Goal: Task Accomplishment & Management: Manage account settings

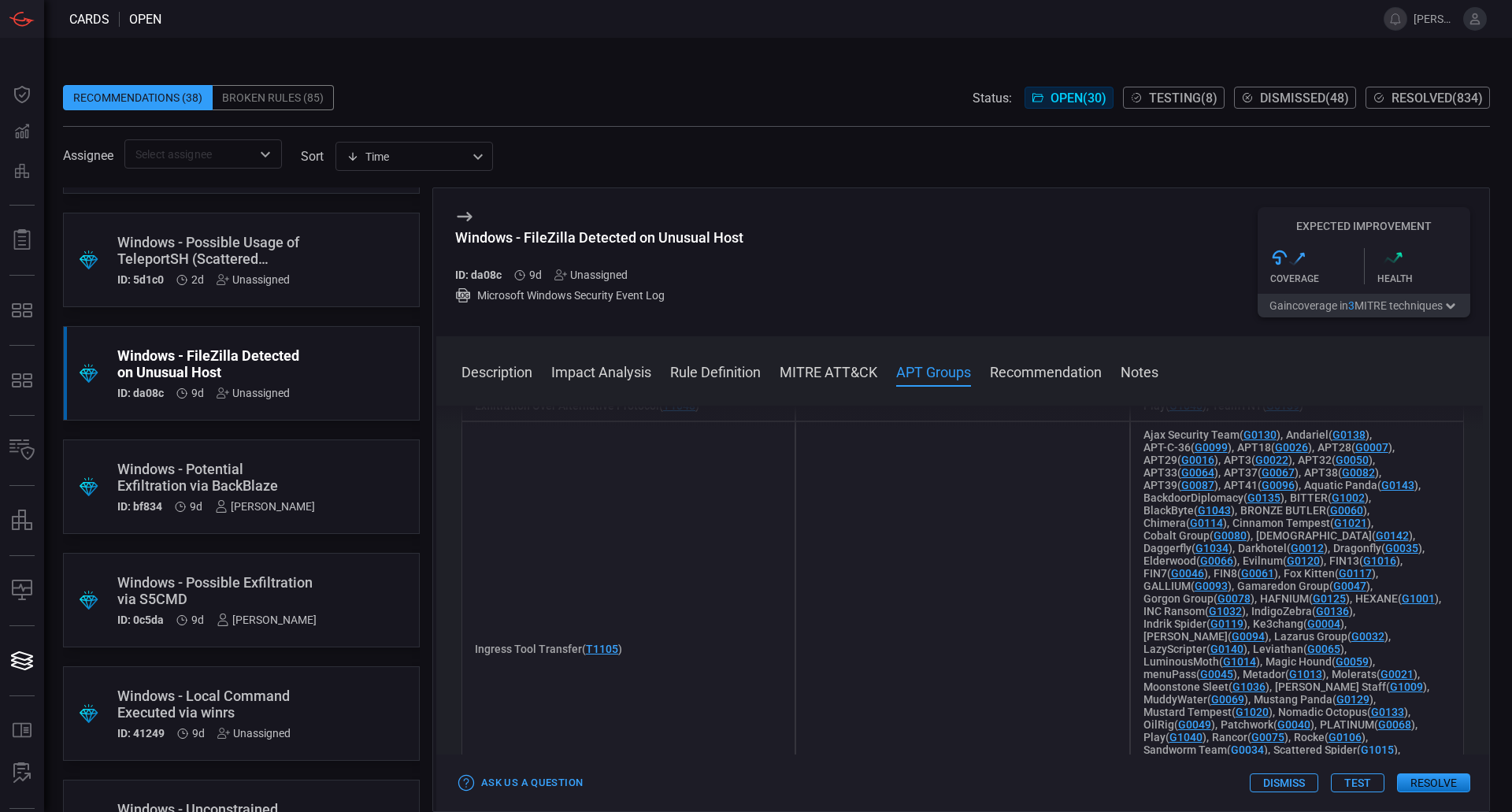
scroll to position [1653, 0]
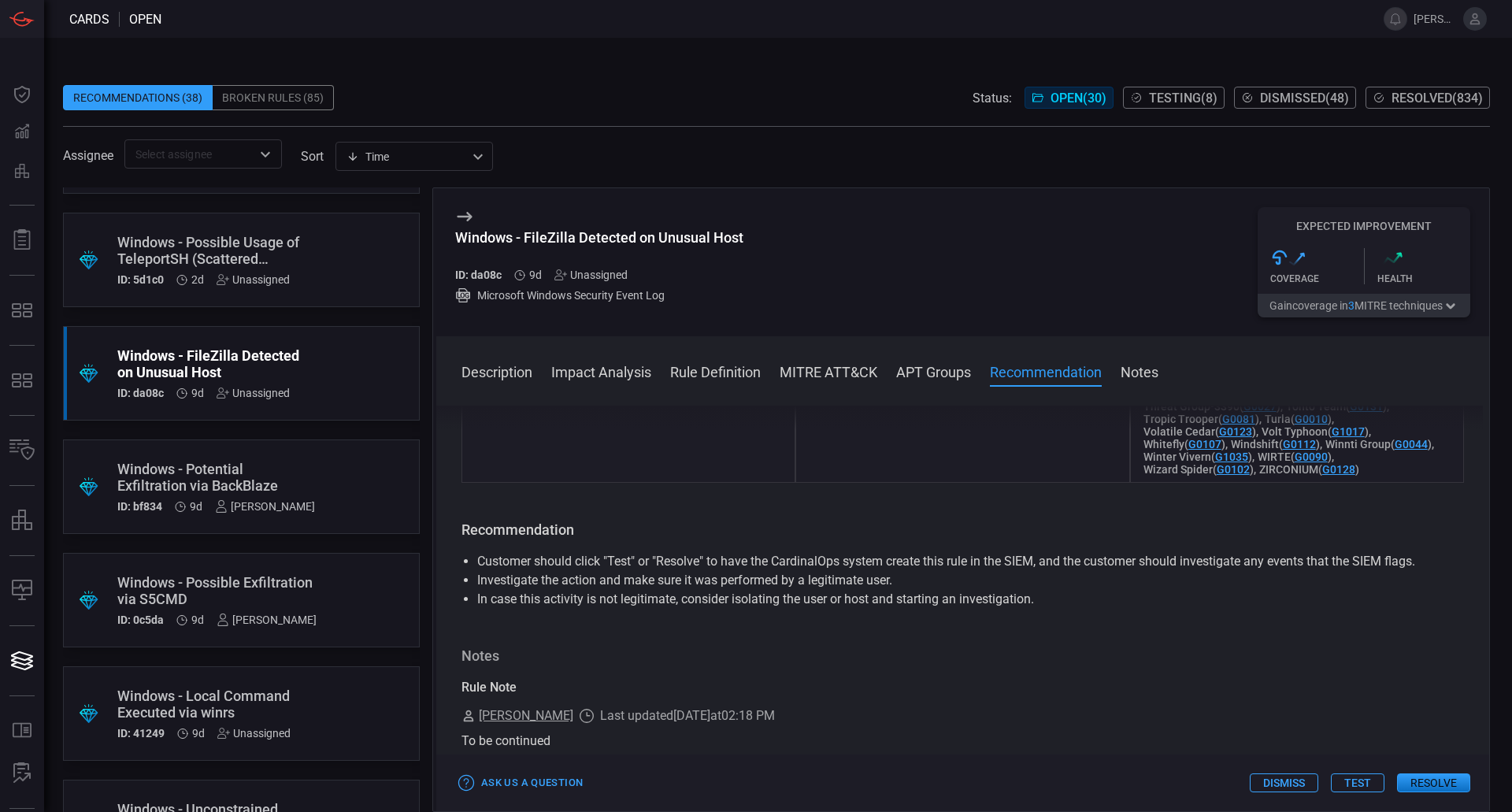
click at [1029, 281] on div "Windows - FileZilla Detected on Unusual Host ID: da08c 9d Unassigned Microsoft …" at bounding box center [963, 262] width 1053 height 148
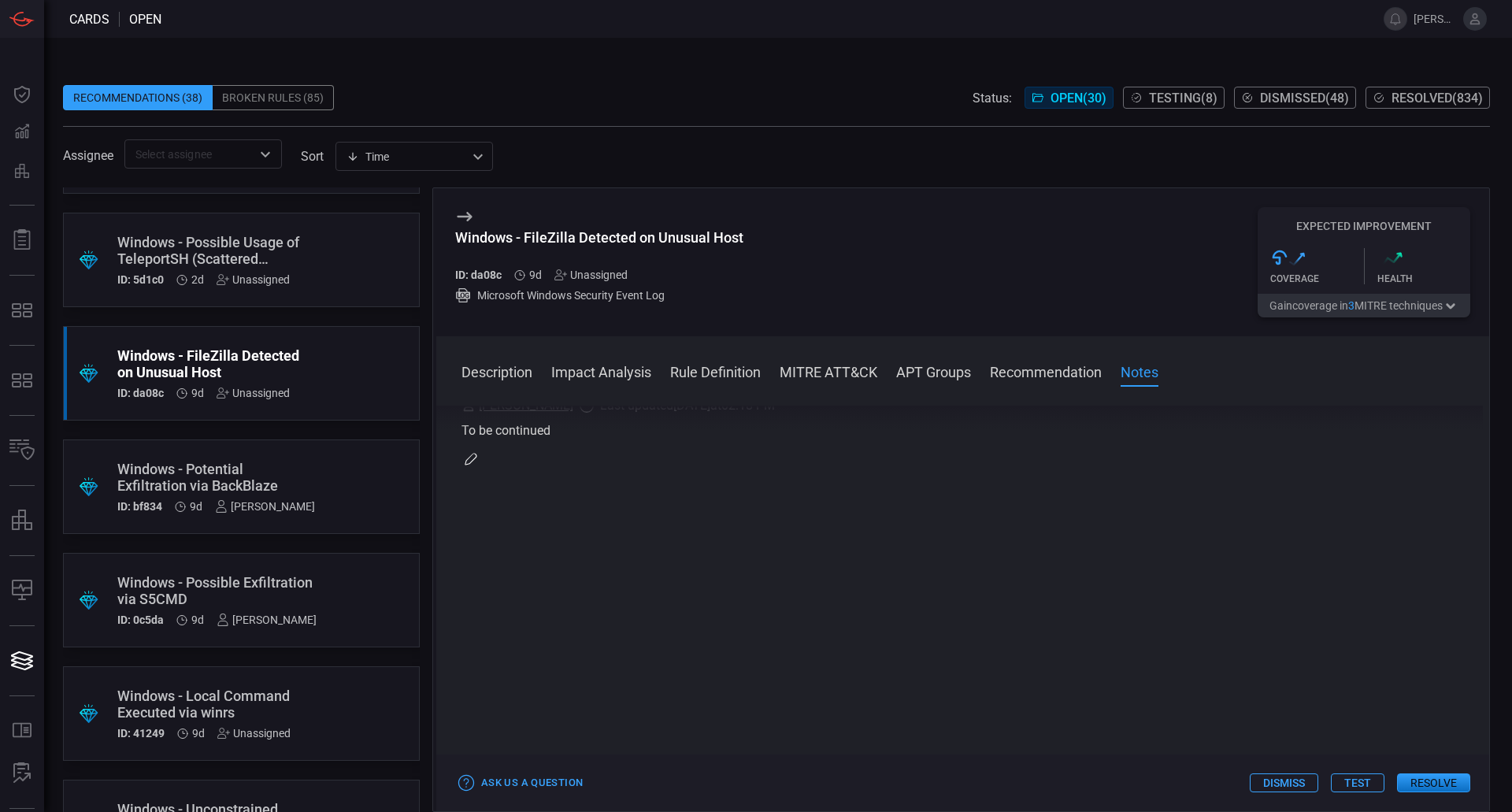
scroll to position [1929, 0]
click at [289, 261] on div "Windows - Possible Usage of TeleportSH (Scattered Spider)" at bounding box center [212, 251] width 189 height 33
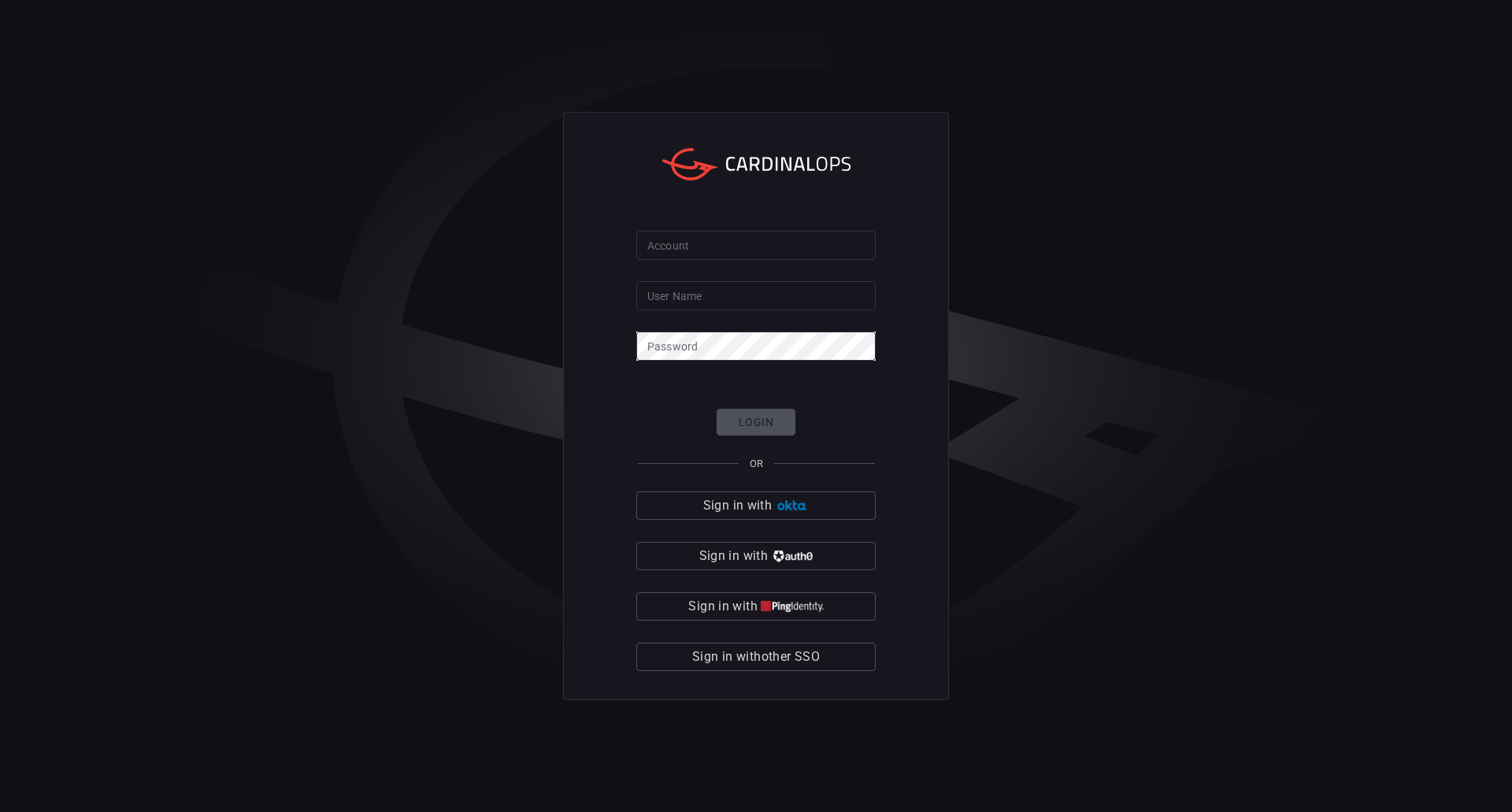
click at [691, 259] on form "Account Account User Name User Name Password Password Login OR Sign in with Sig…" at bounding box center [756, 451] width 239 height 441
click at [692, 249] on input "Account" at bounding box center [756, 245] width 239 height 29
click at [707, 257] on input "Account" at bounding box center [756, 245] width 239 height 29
click at [708, 251] on input "Account" at bounding box center [756, 245] width 239 height 29
type input "davis.polk"
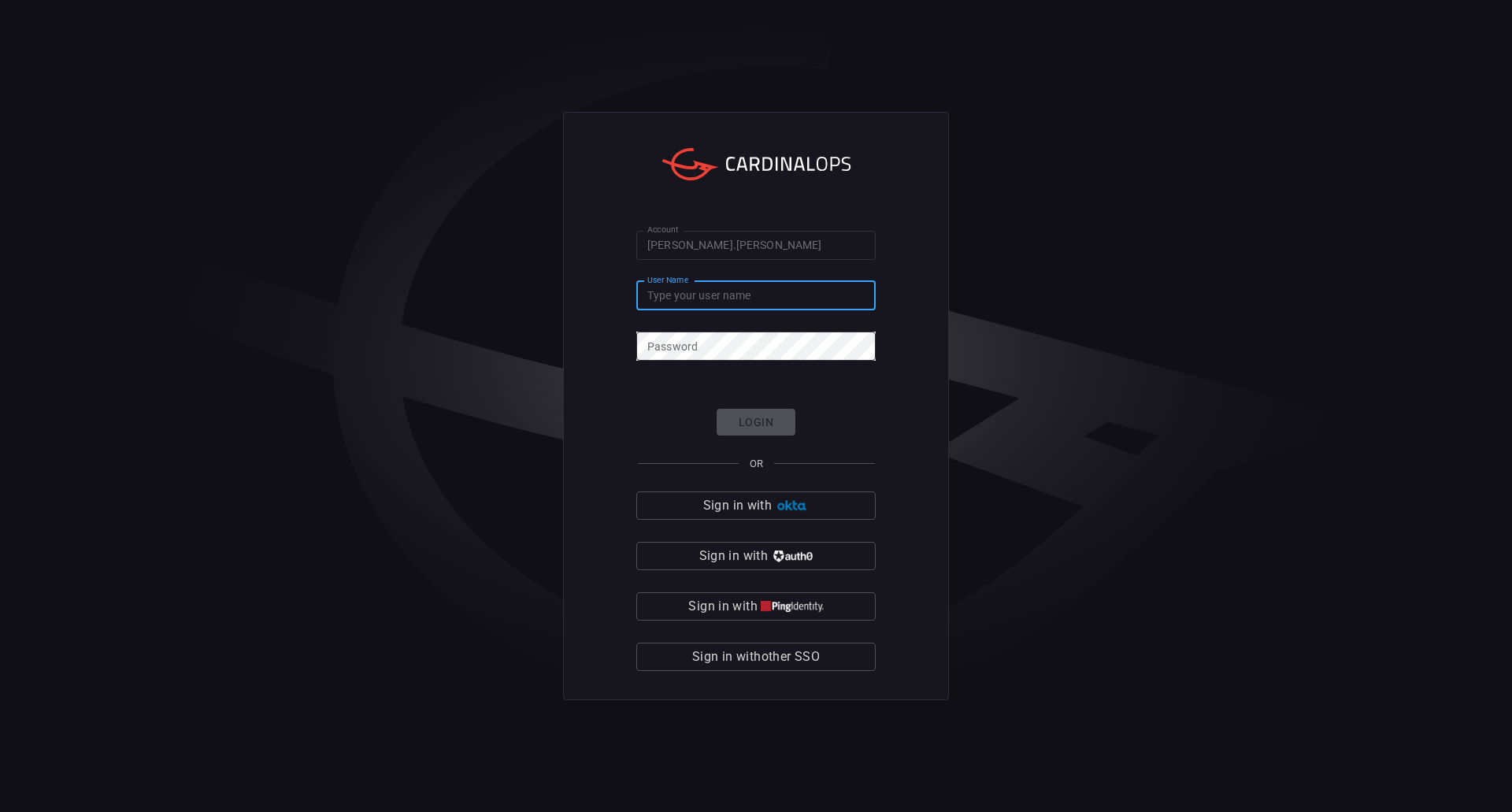
click at [704, 297] on input "User Name" at bounding box center [756, 295] width 239 height 29
click at [693, 296] on input "User Name" at bounding box center [756, 295] width 239 height 29
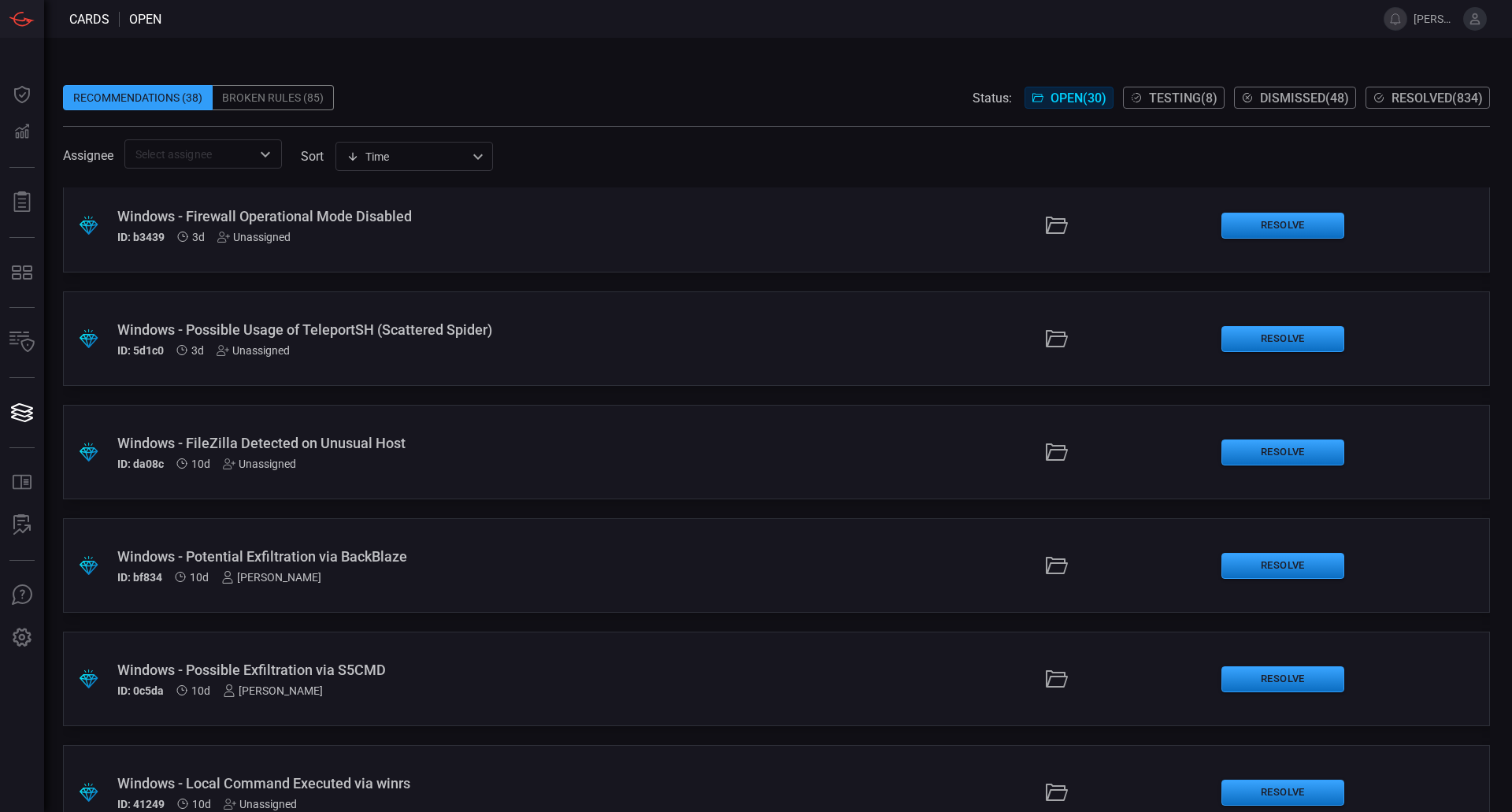
scroll to position [393, 0]
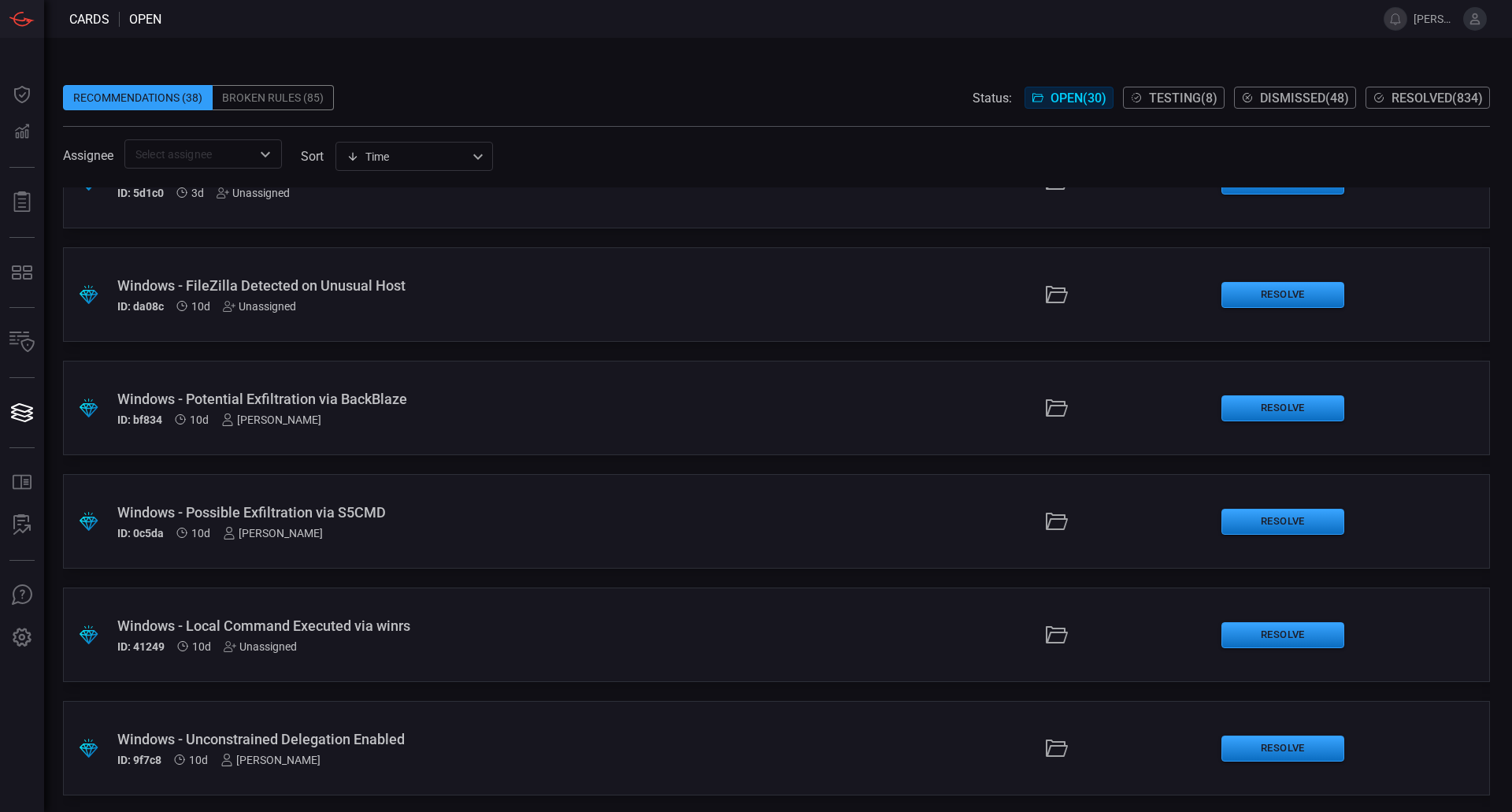
click at [363, 401] on div "Windows - Potential Exfiltration via BackBlaze" at bounding box center [367, 398] width 500 height 17
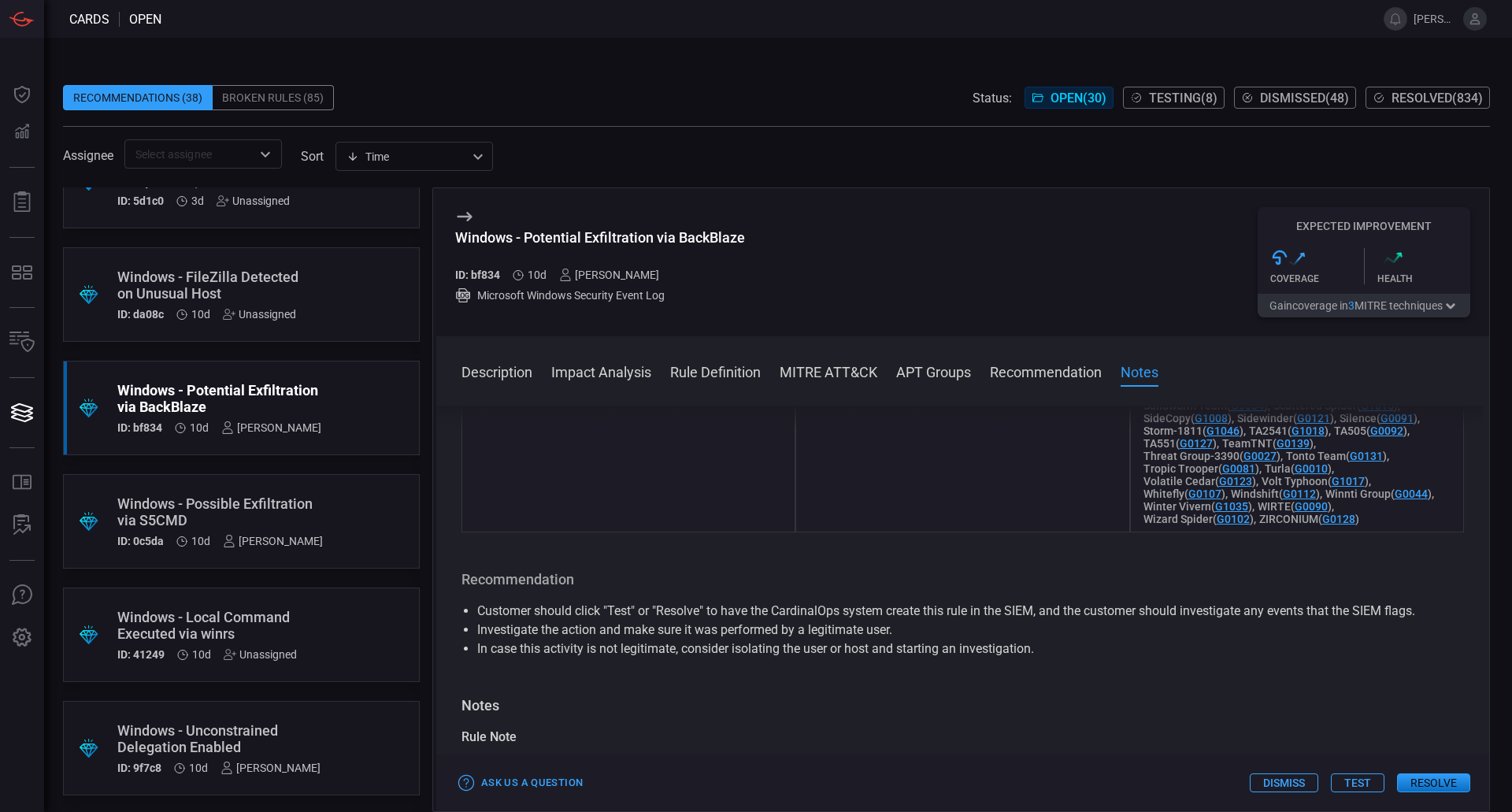
scroll to position [1907, 0]
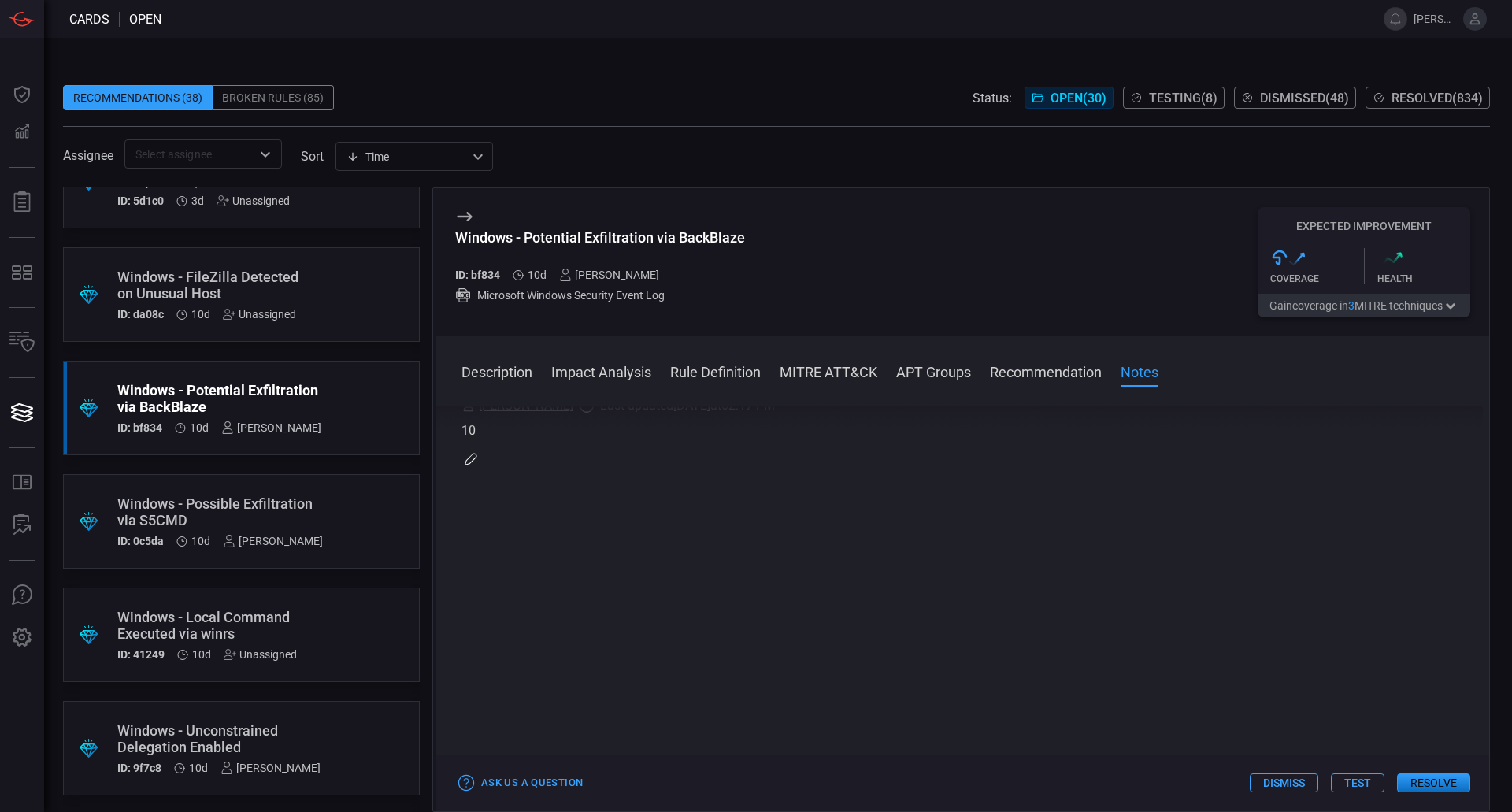
click at [1425, 774] on button "Resolve" at bounding box center [1433, 782] width 73 height 18
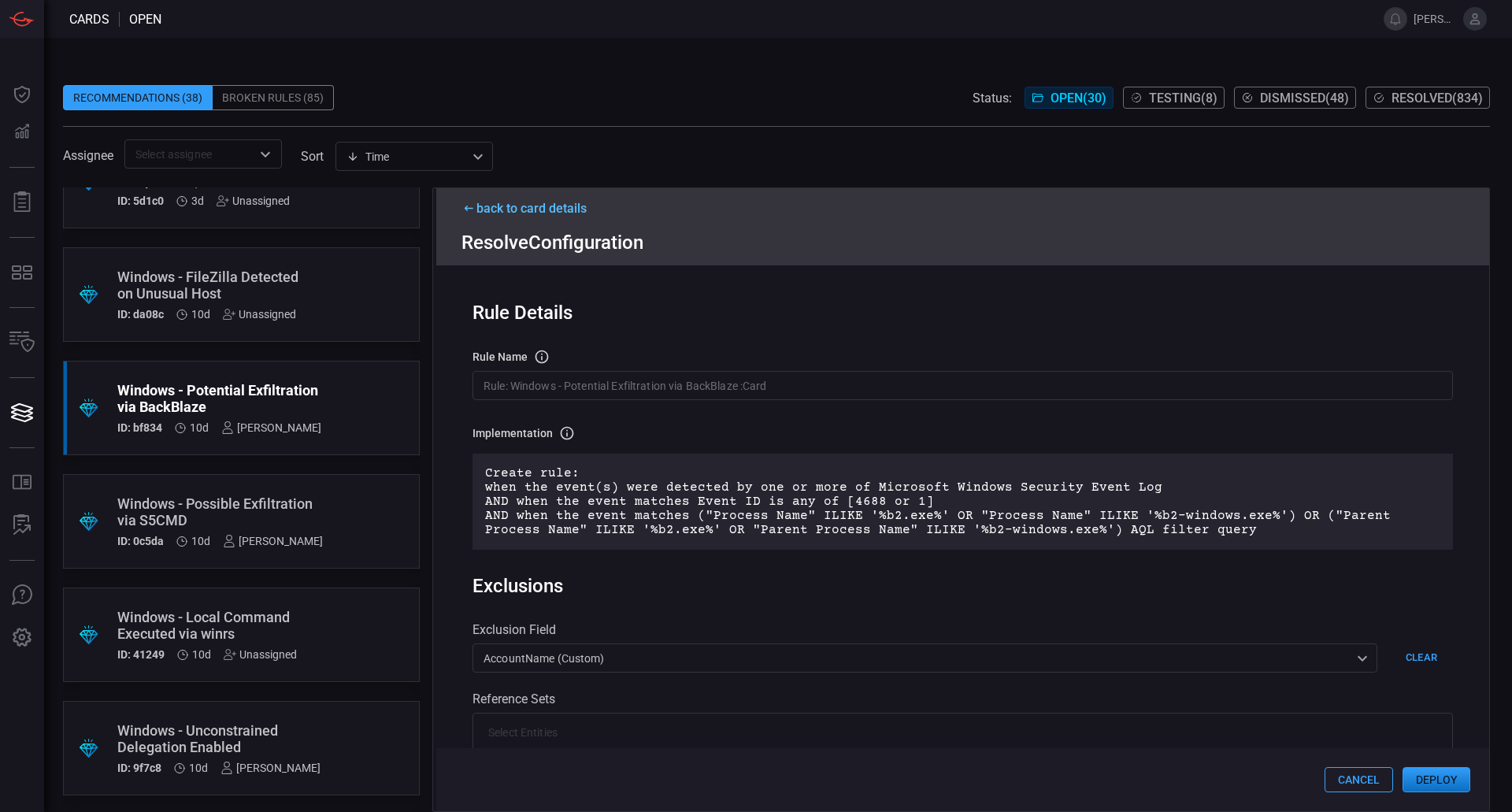
scroll to position [393, 0]
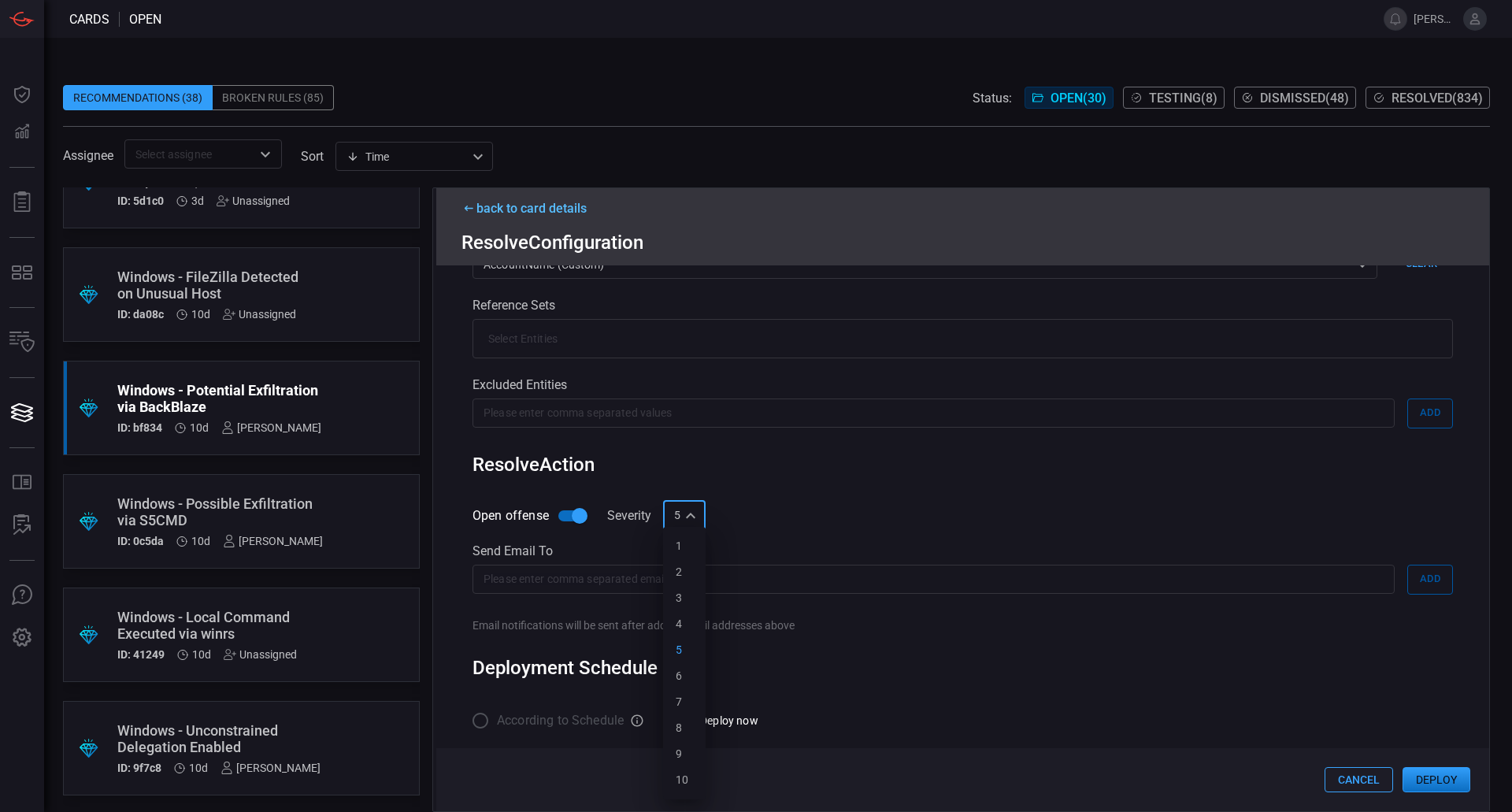
click at [688, 517] on div "5 5 1 2 3 4 5 6 7 8 9 10 ​" at bounding box center [684, 515] width 43 height 29
click at [672, 776] on li "10" at bounding box center [684, 779] width 43 height 26
type input "10"
click at [1426, 774] on button "Deploy" at bounding box center [1436, 779] width 68 height 25
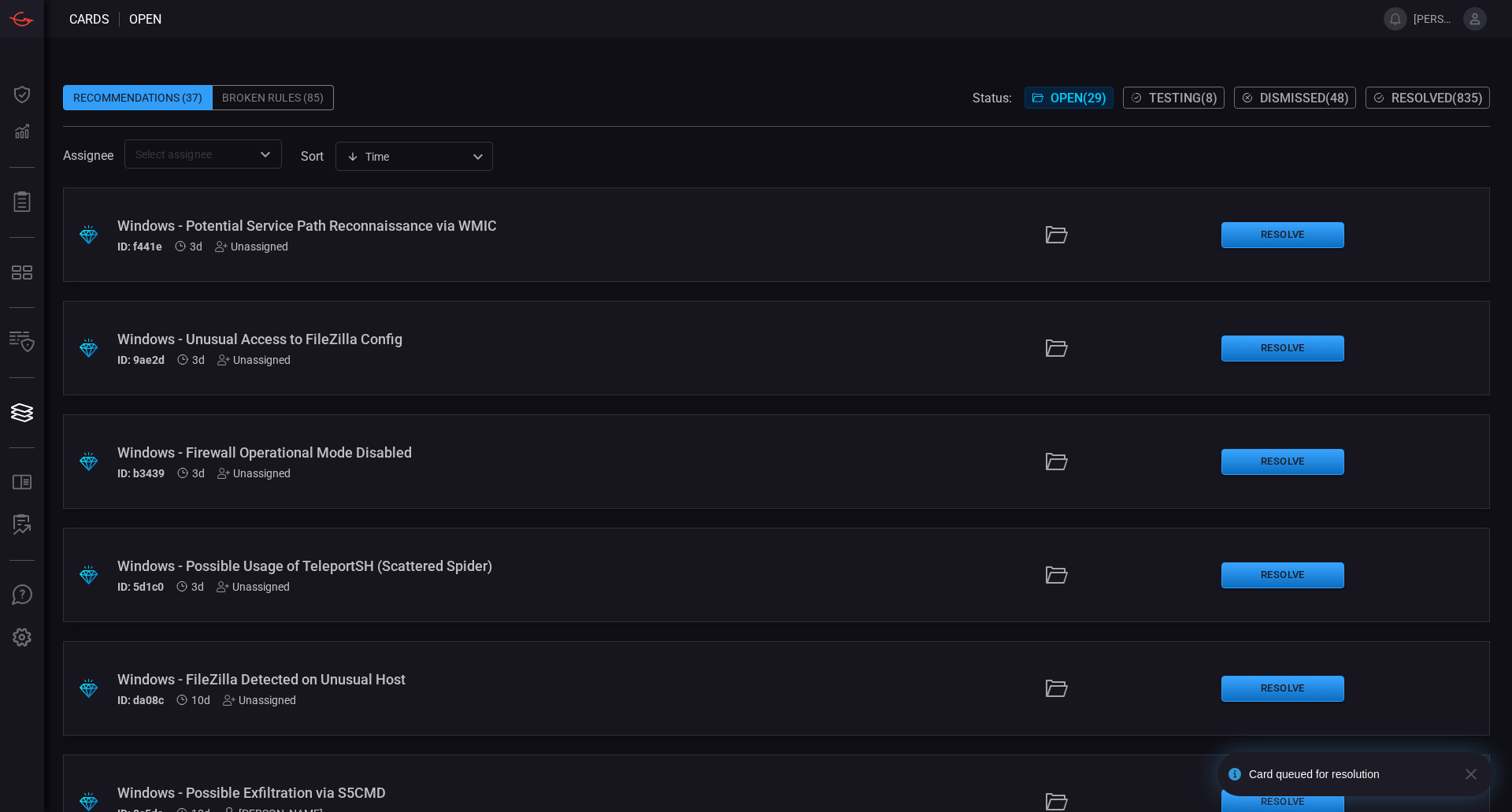
scroll to position [157, 0]
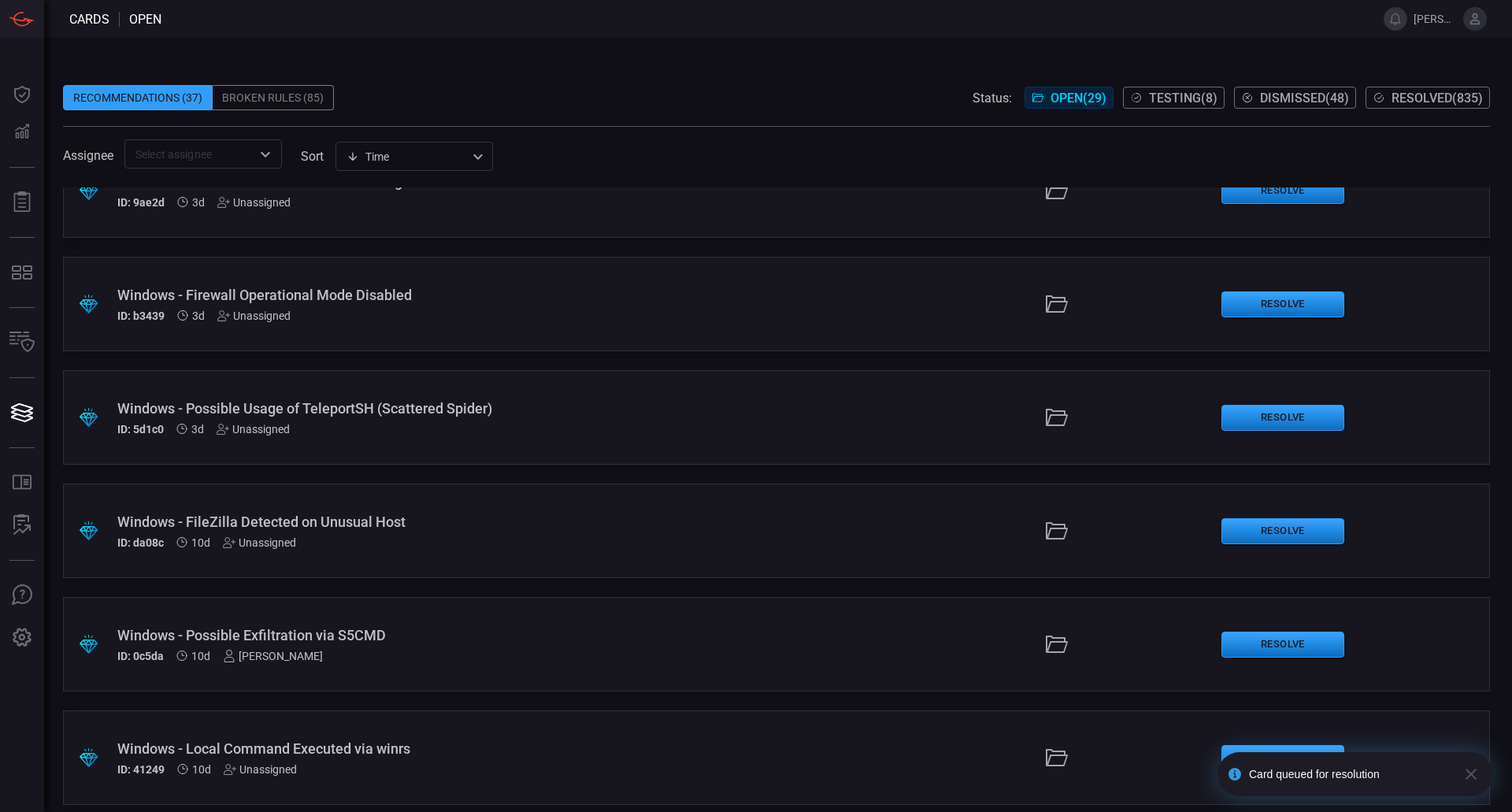
click at [359, 642] on div "Windows - Possible Exfiltration via S5CMD" at bounding box center [367, 634] width 500 height 17
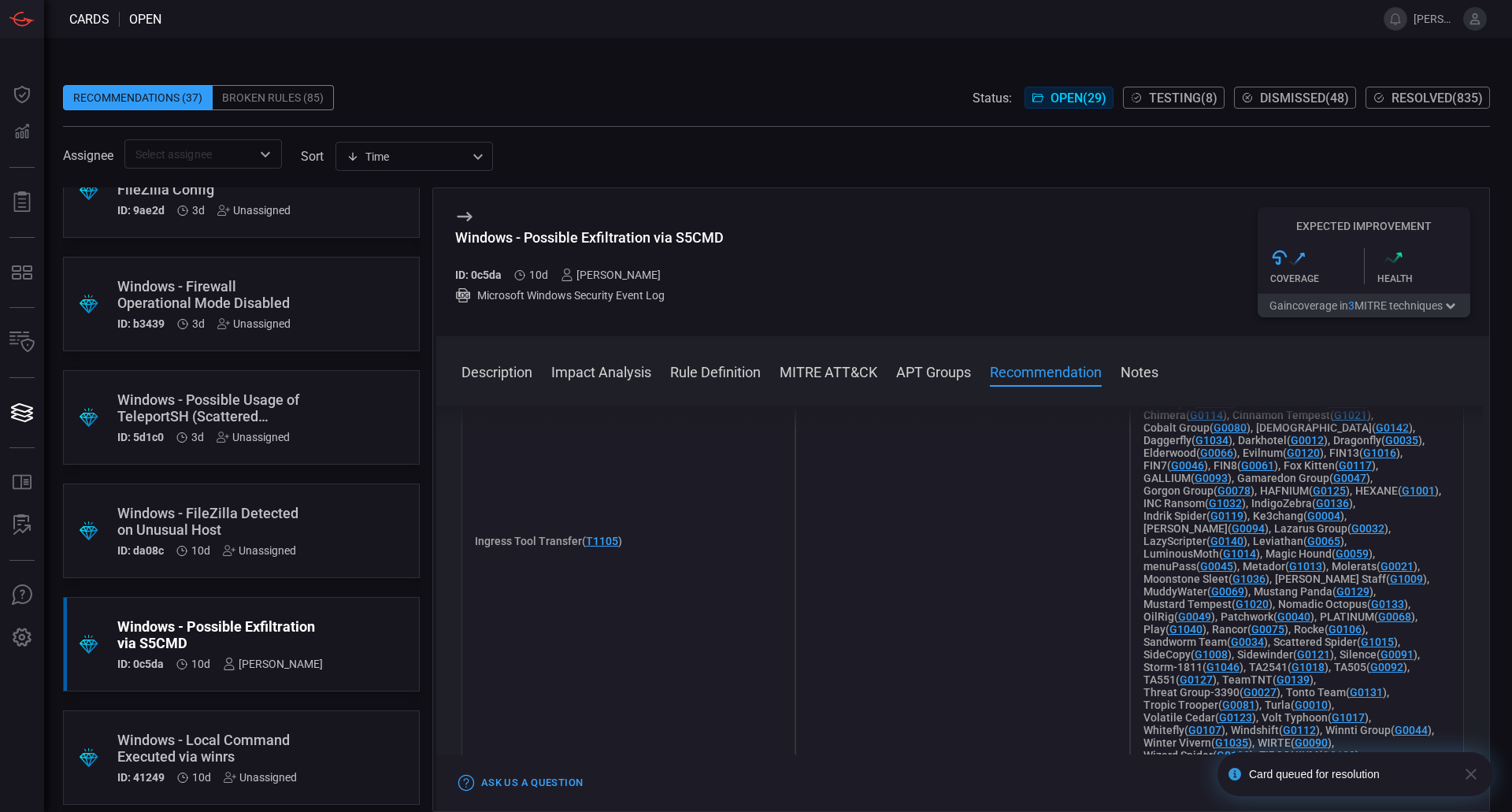
scroll to position [1810, 0]
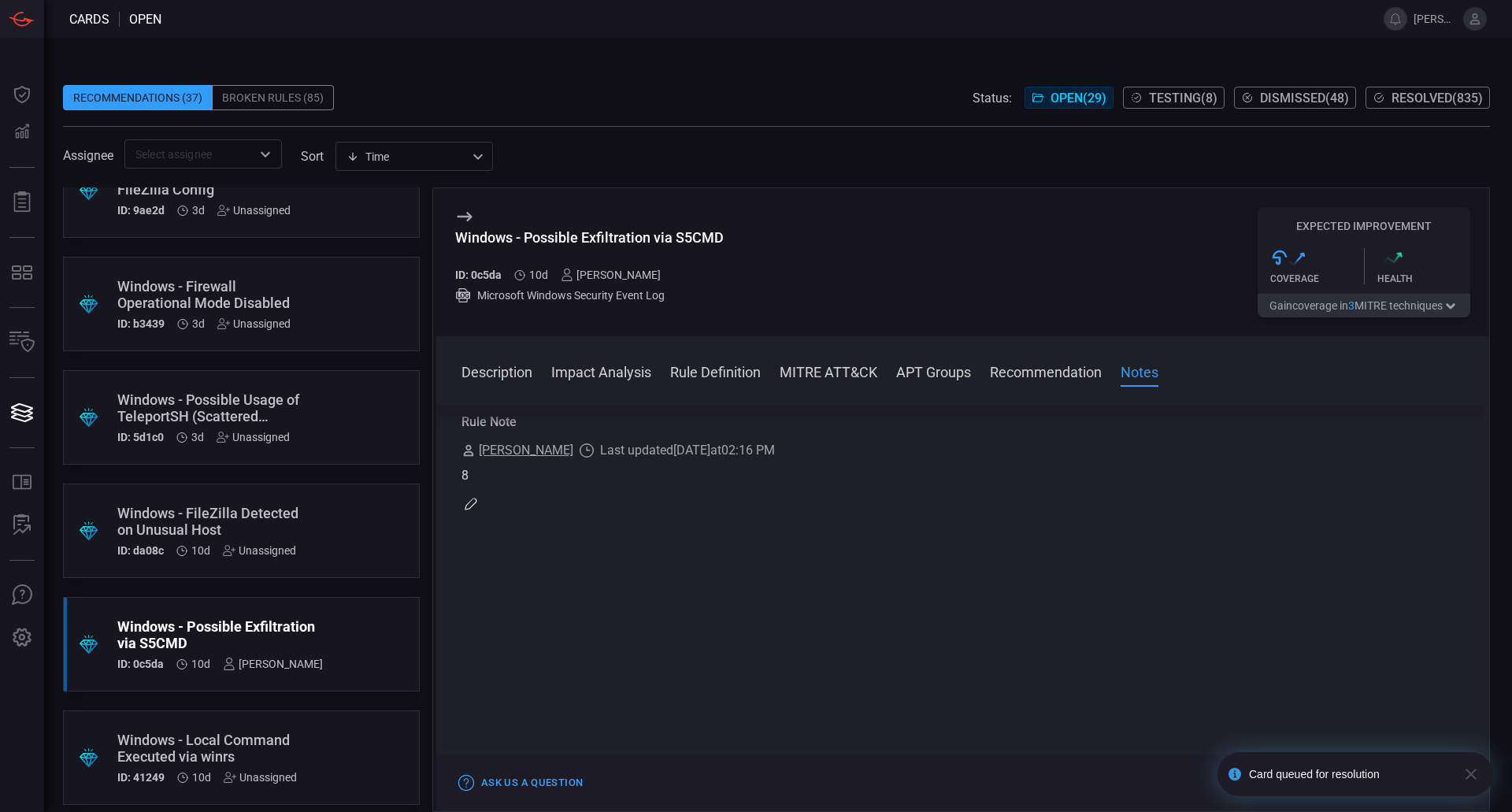
drag, startPoint x: 1468, startPoint y: 774, endPoint x: 1411, endPoint y: 777, distance: 57.1
click at [1467, 774] on icon "button" at bounding box center [1470, 773] width 18 height 18
click at [1413, 779] on button "Resolve" at bounding box center [1433, 782] width 73 height 18
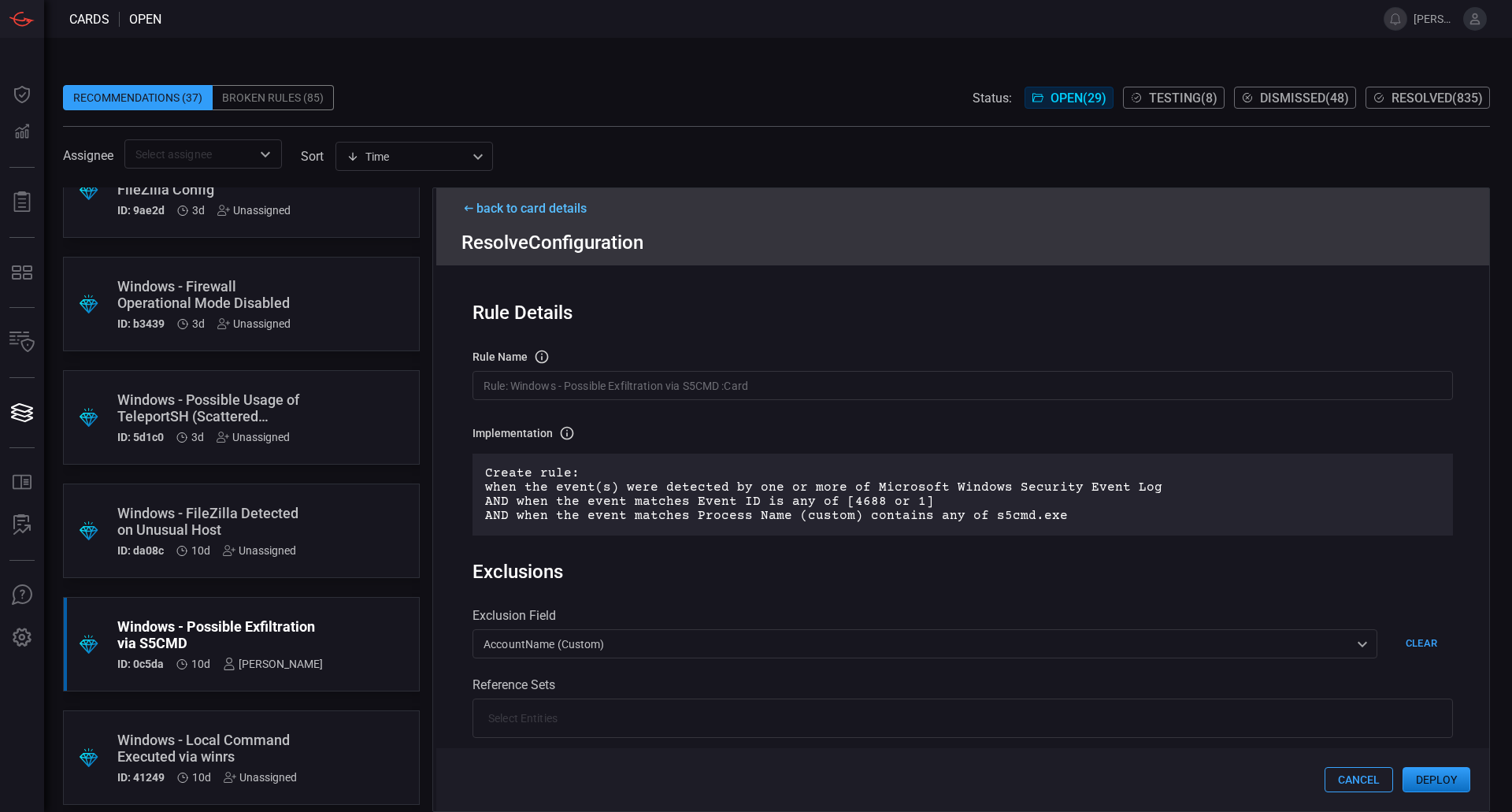
scroll to position [315, 0]
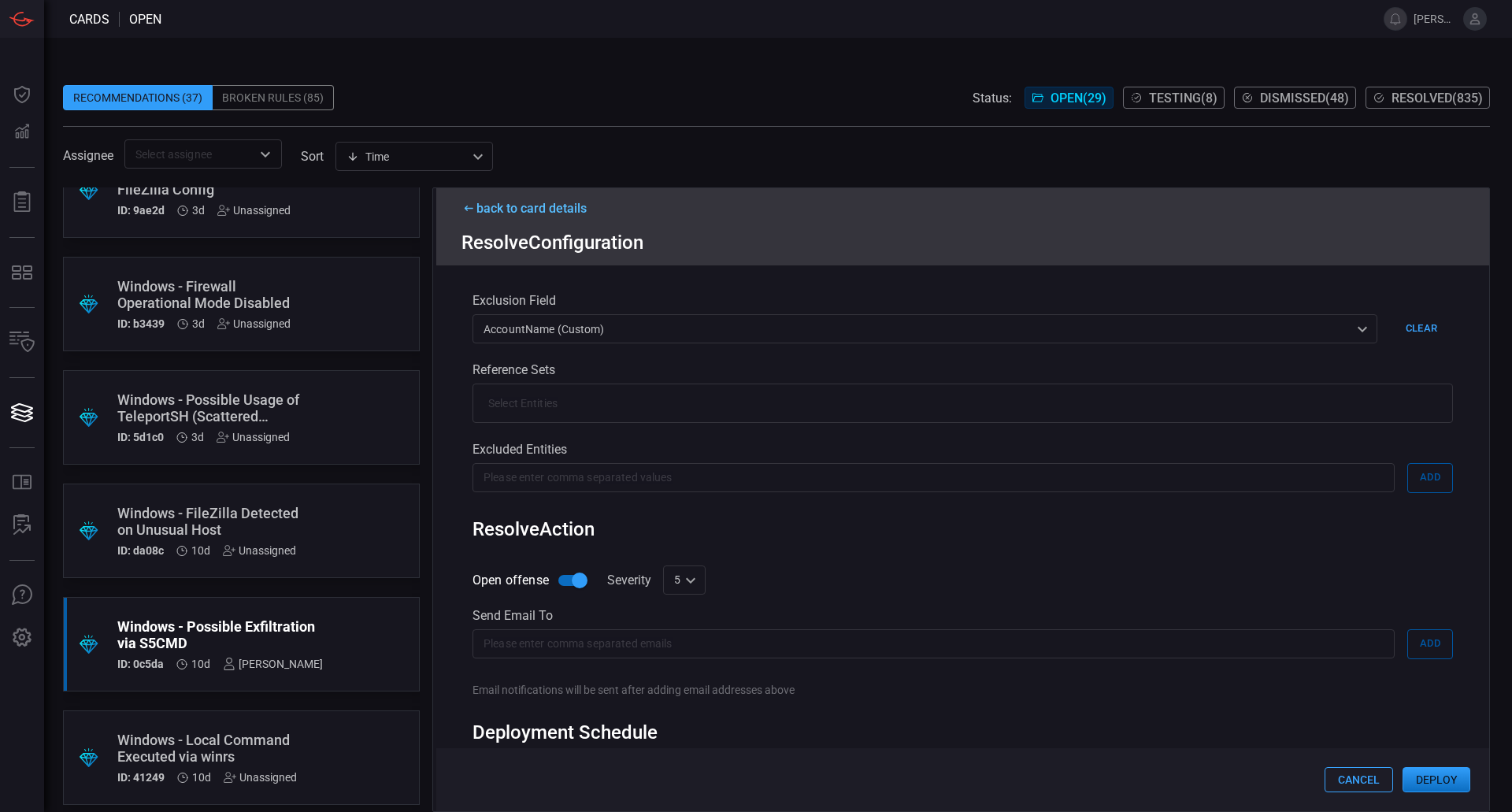
click at [688, 591] on div "5 5 ​" at bounding box center [684, 580] width 43 height 29
click at [682, 729] on li "8" at bounding box center [684, 727] width 43 height 26
type input "8"
click at [1448, 772] on button "Deploy" at bounding box center [1436, 779] width 68 height 25
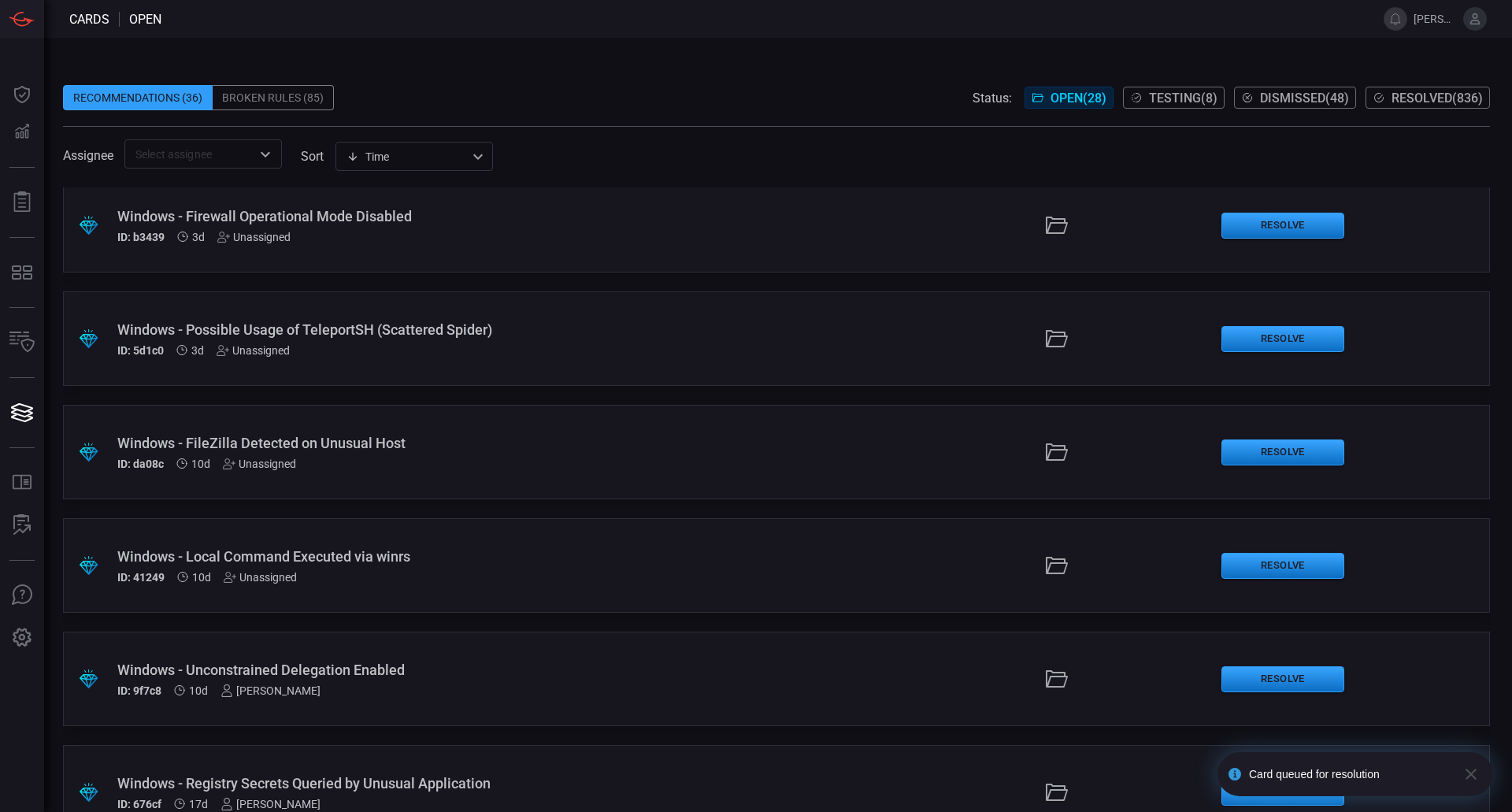
scroll to position [393, 0]
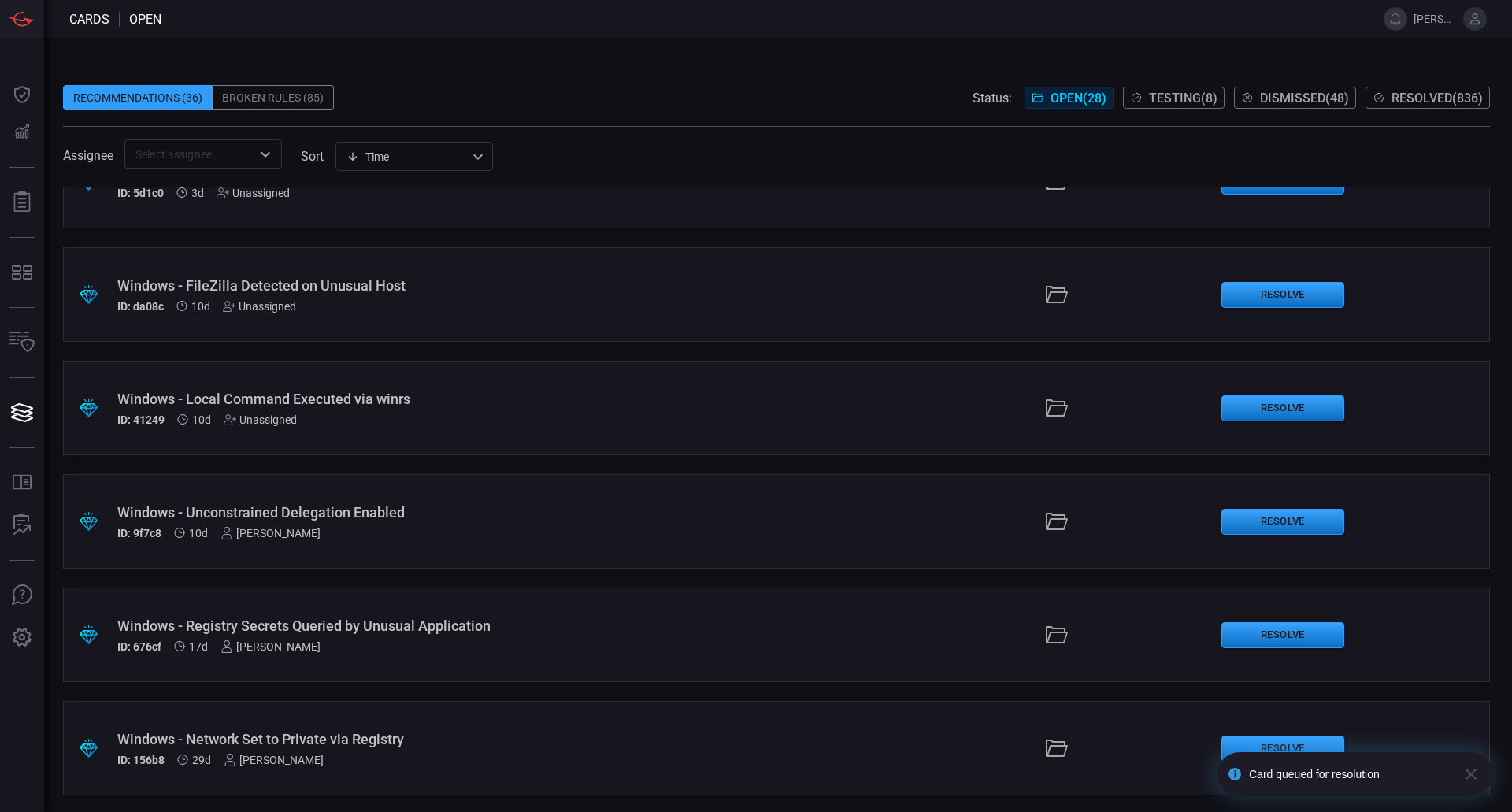
click at [380, 518] on div "Windows - Unconstrained Delegation Enabled" at bounding box center [367, 512] width 500 height 17
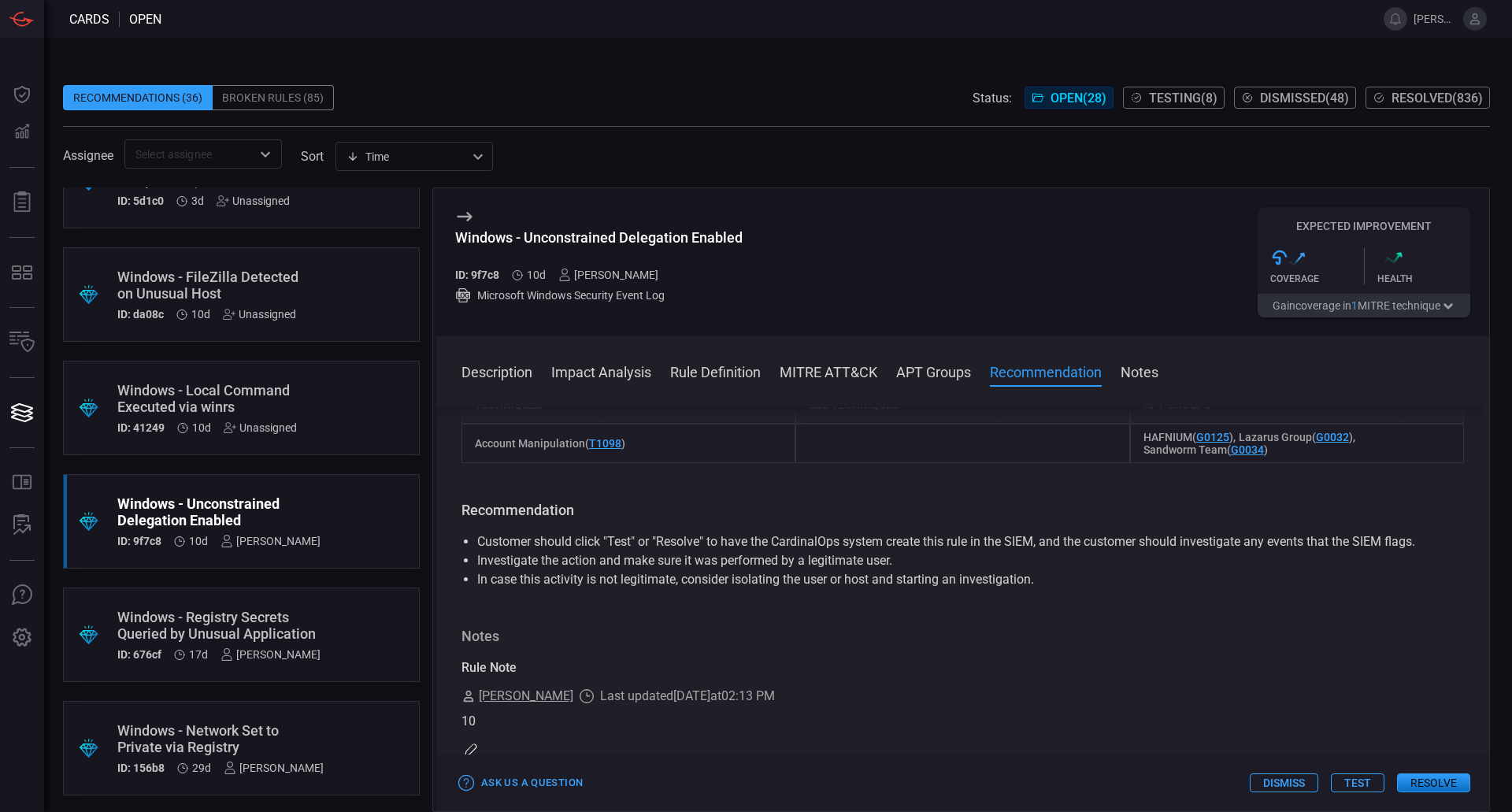
scroll to position [1102, 0]
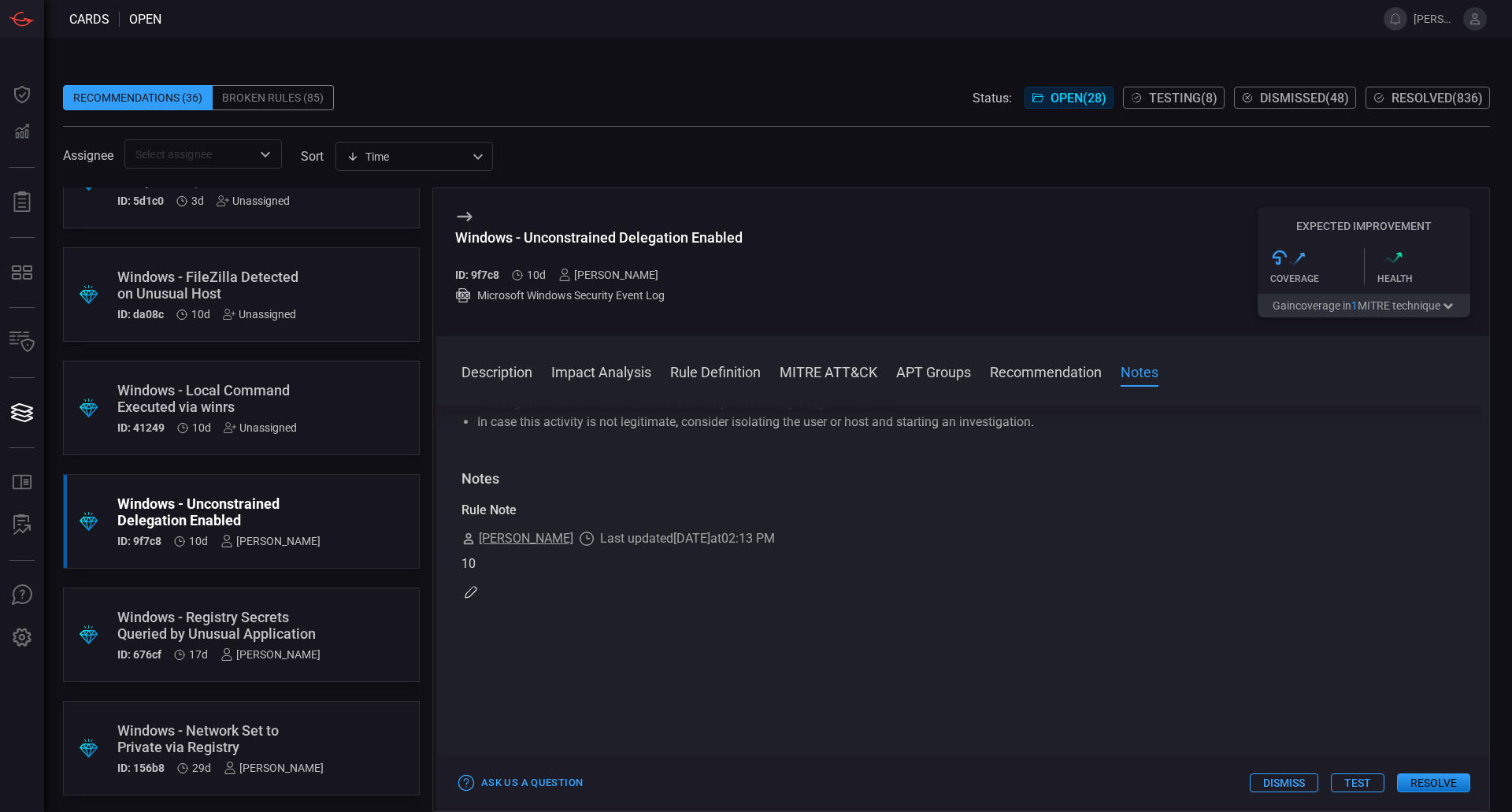
click at [1412, 777] on button "Resolve" at bounding box center [1433, 782] width 73 height 18
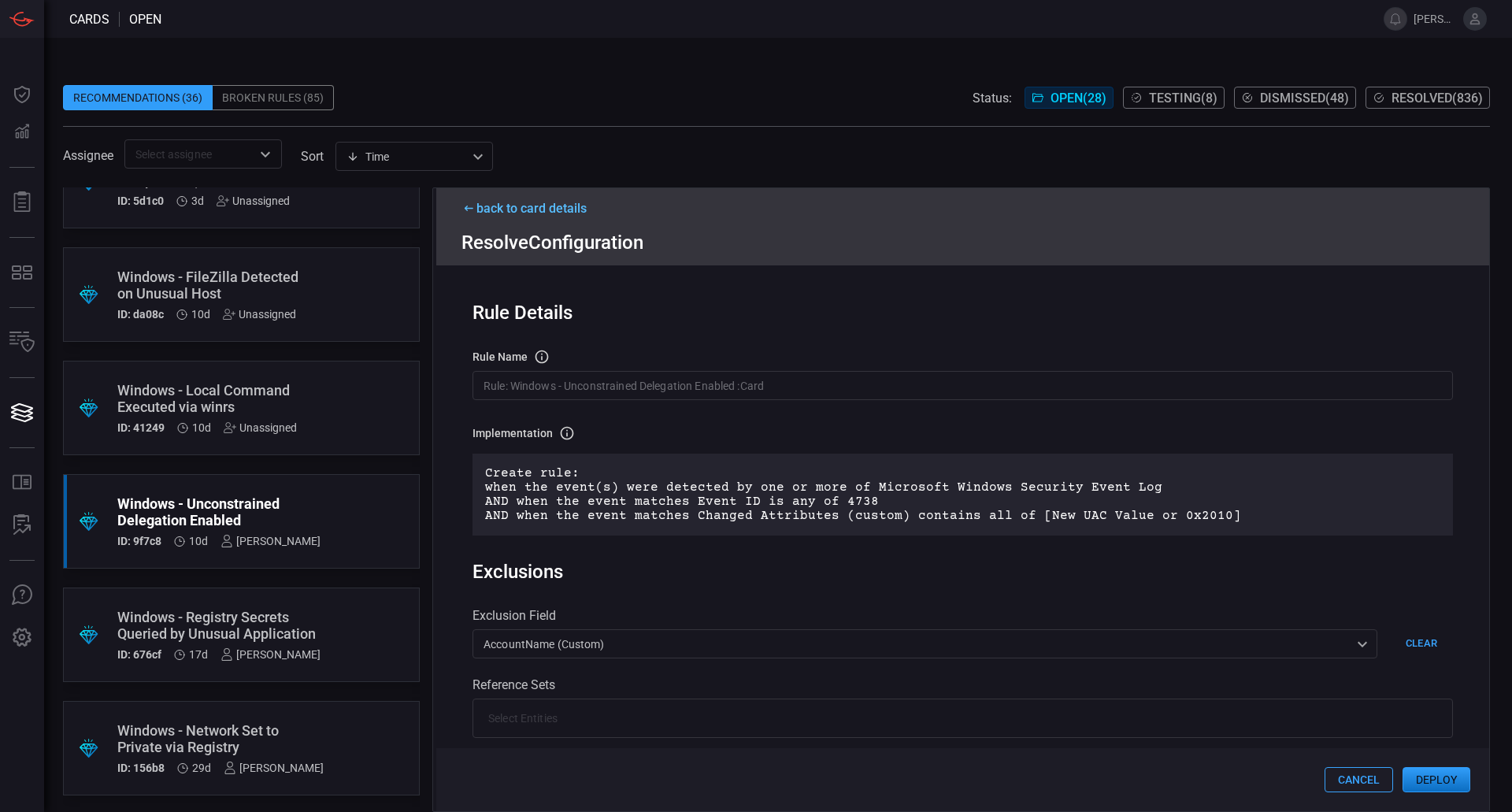
scroll to position [389, 0]
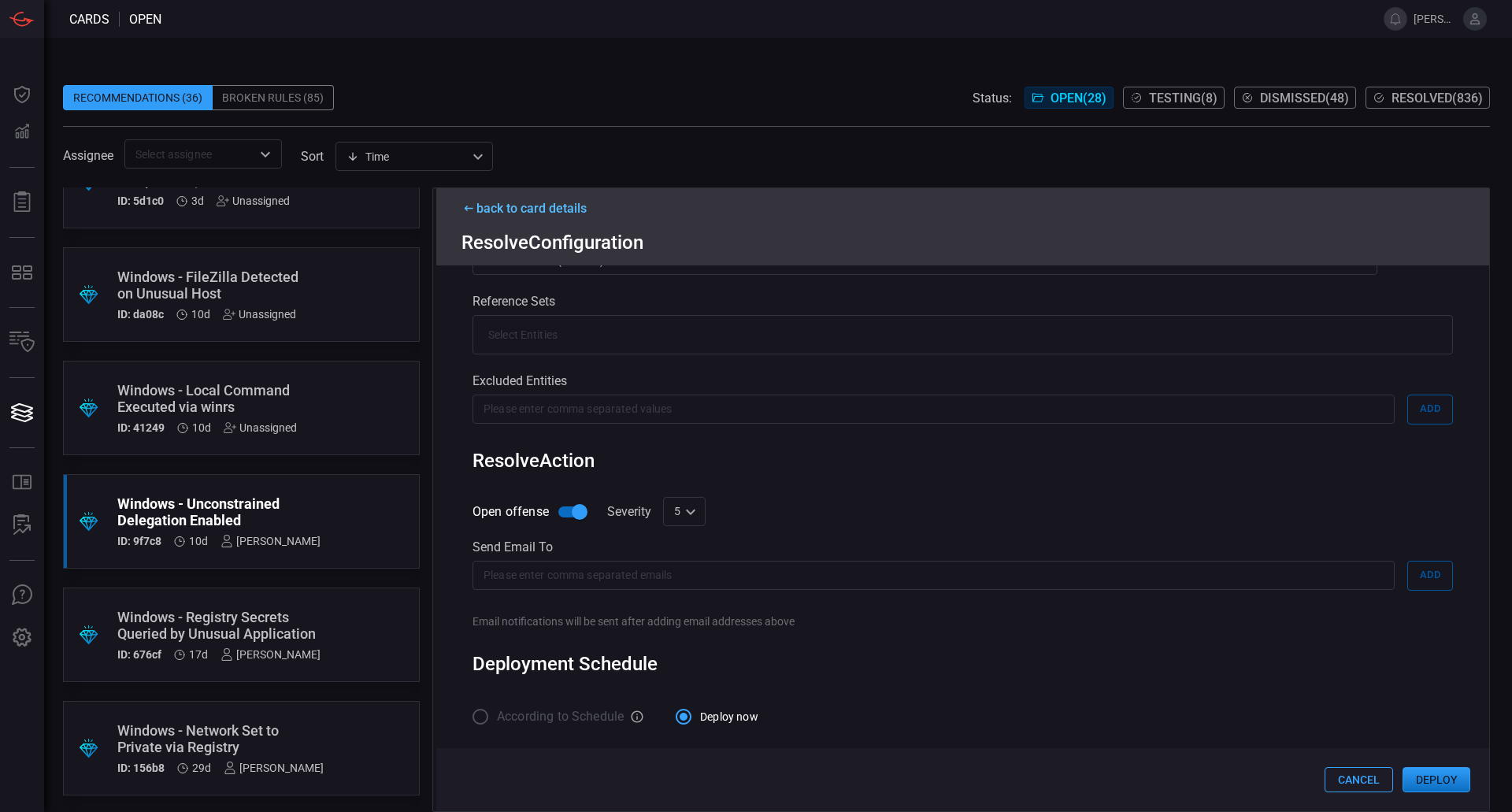
click at [674, 518] on div "5 5 ​" at bounding box center [684, 511] width 43 height 29
click at [685, 775] on div "10" at bounding box center [681, 777] width 13 height 17
type input "10"
click at [1411, 768] on button "Deploy" at bounding box center [1436, 779] width 68 height 25
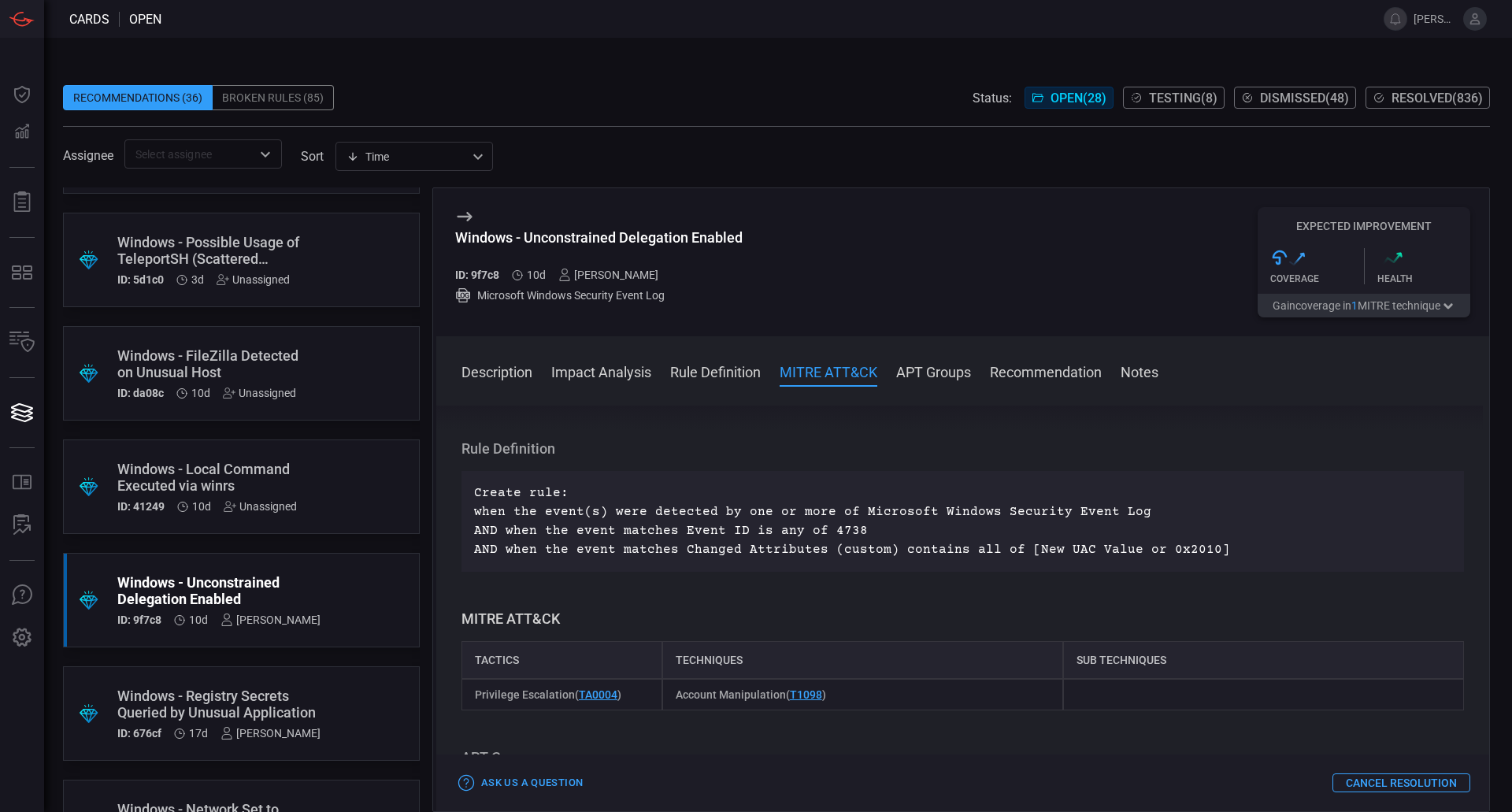
scroll to position [1181, 0]
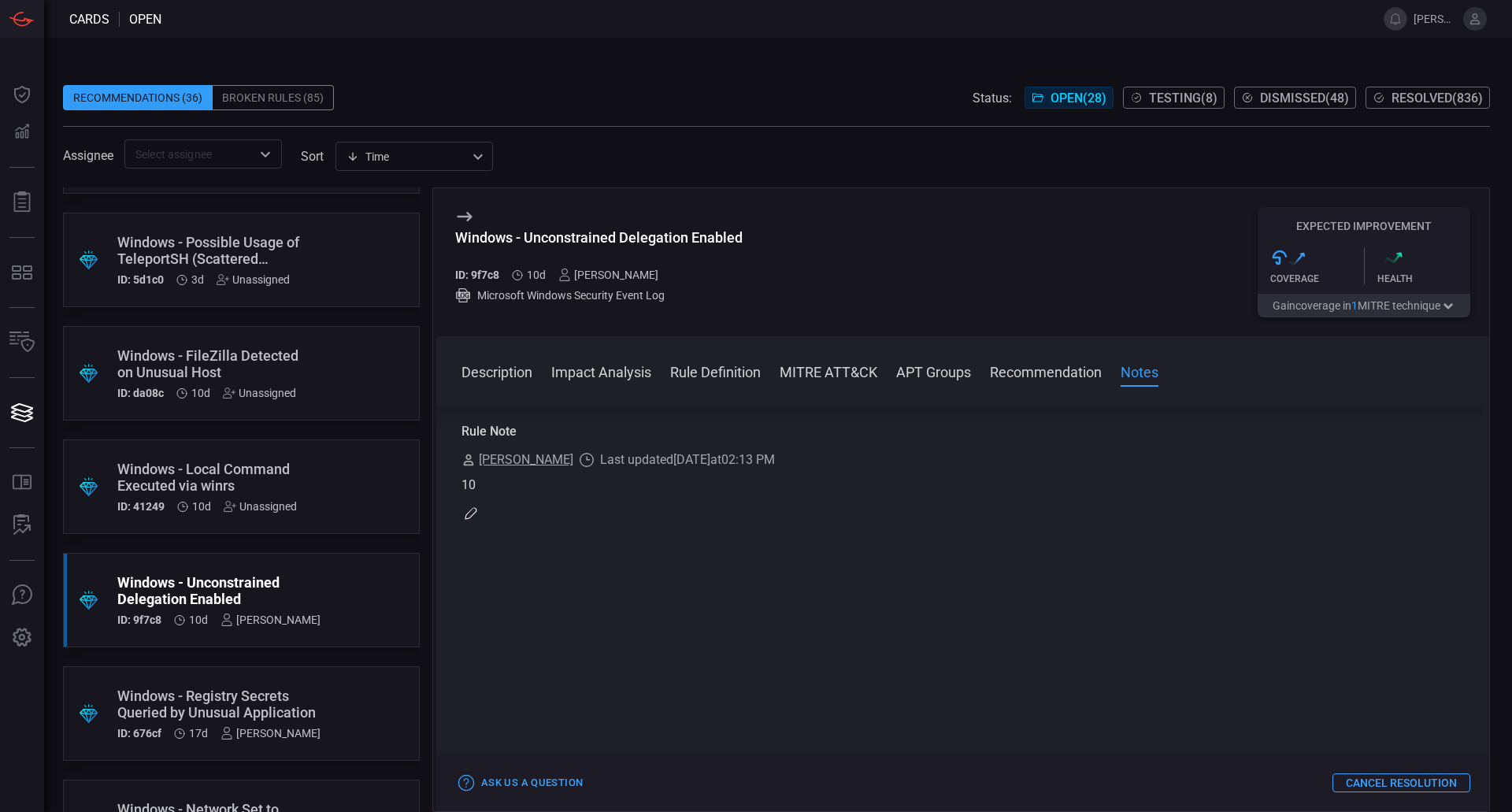
click at [262, 491] on div "Windows - Local Command Executed via winrs" at bounding box center [212, 477] width 189 height 33
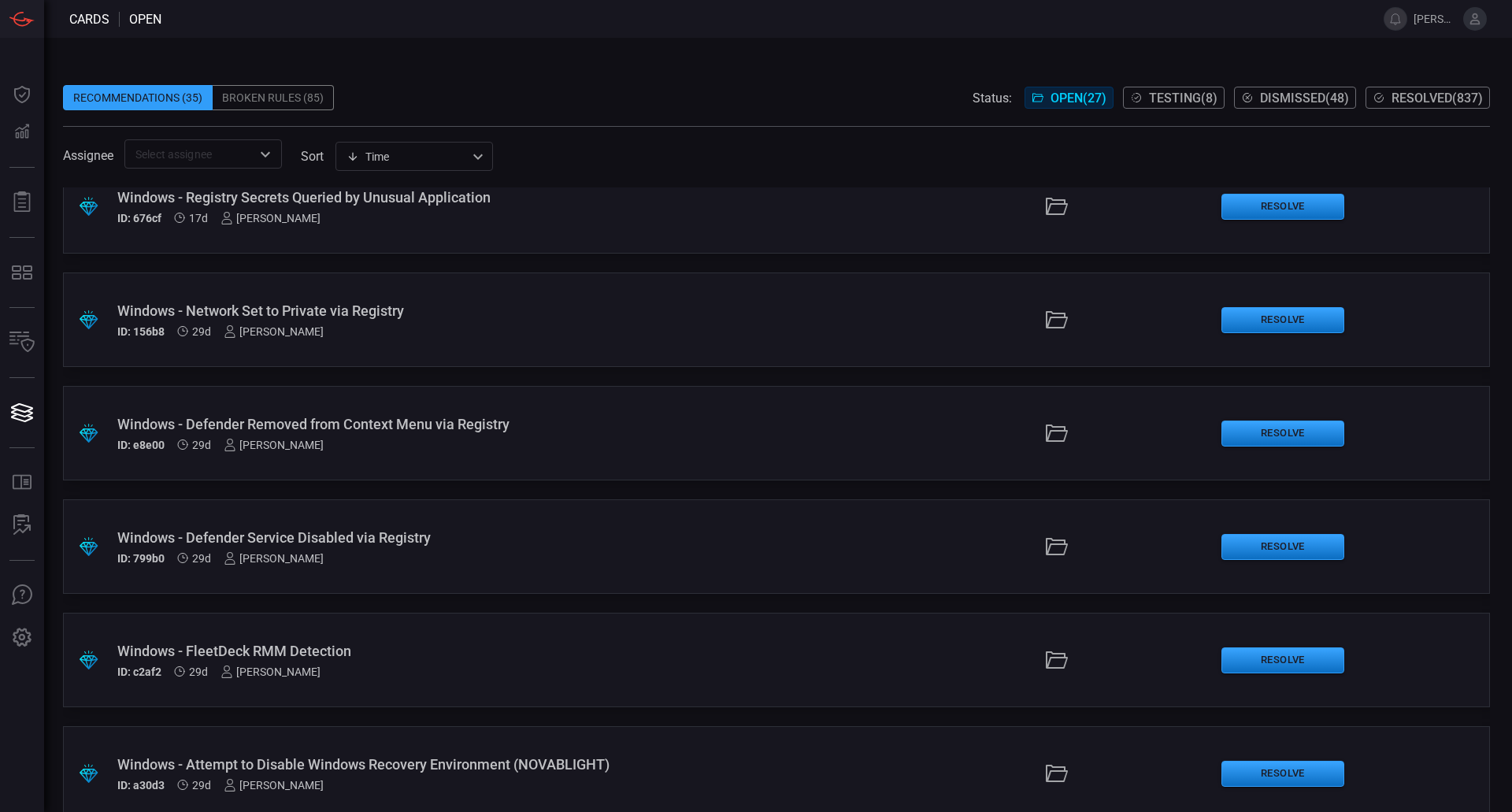
scroll to position [393, 0]
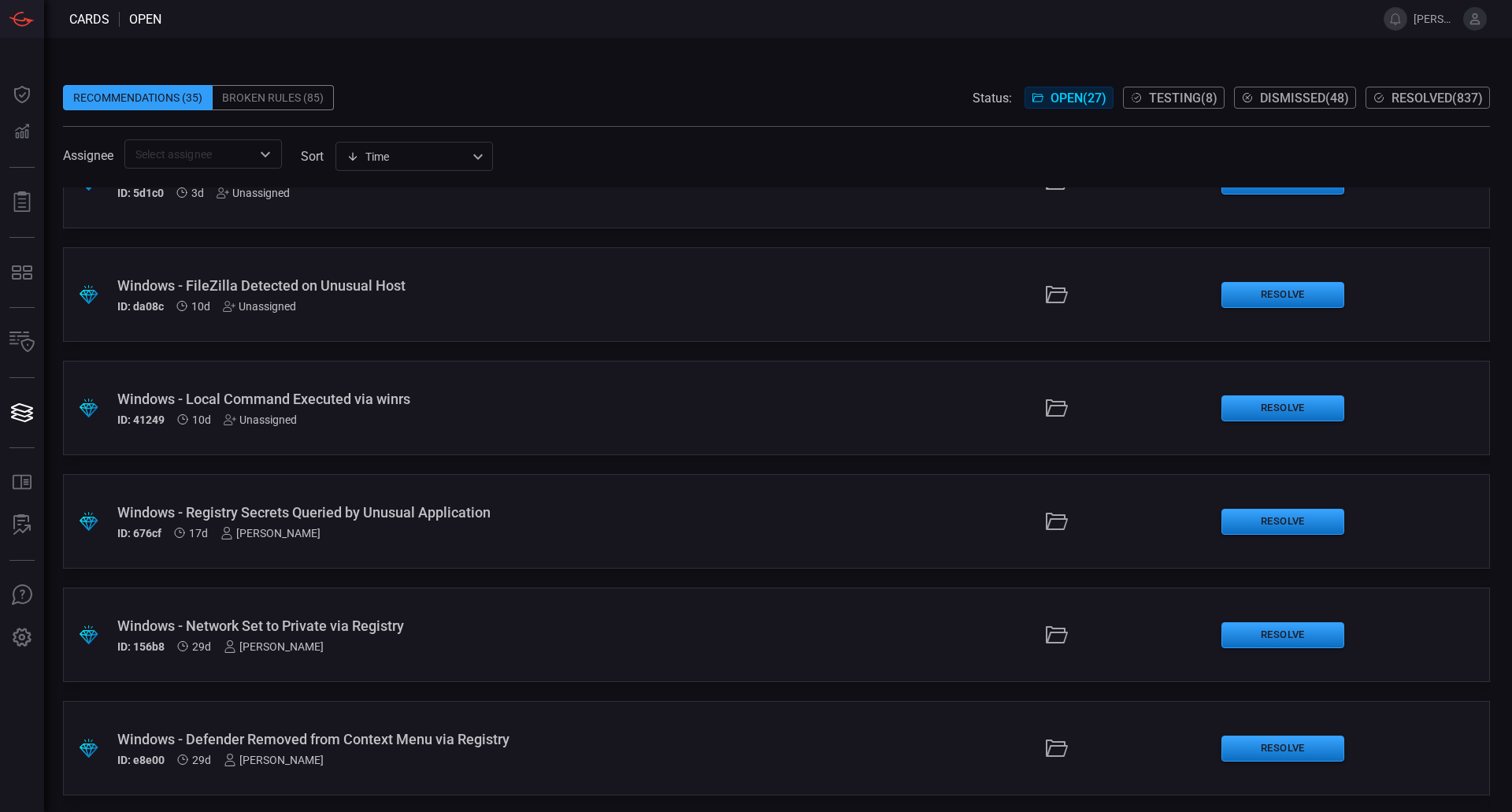
click at [334, 407] on div "Windows - Local Command Executed via winrs ID: 41249 10d Unassigned" at bounding box center [367, 408] width 500 height 35
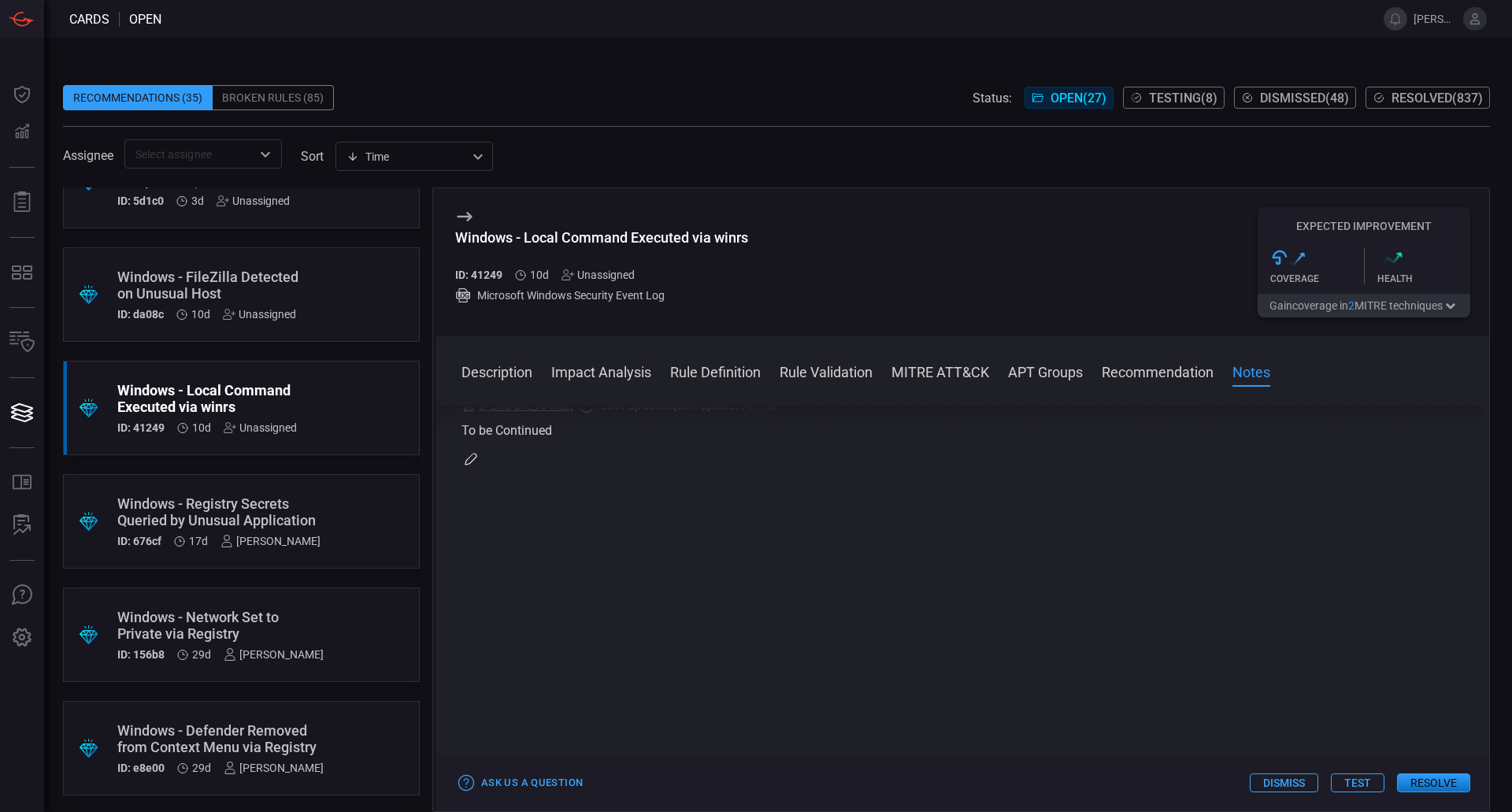
scroll to position [1326, 0]
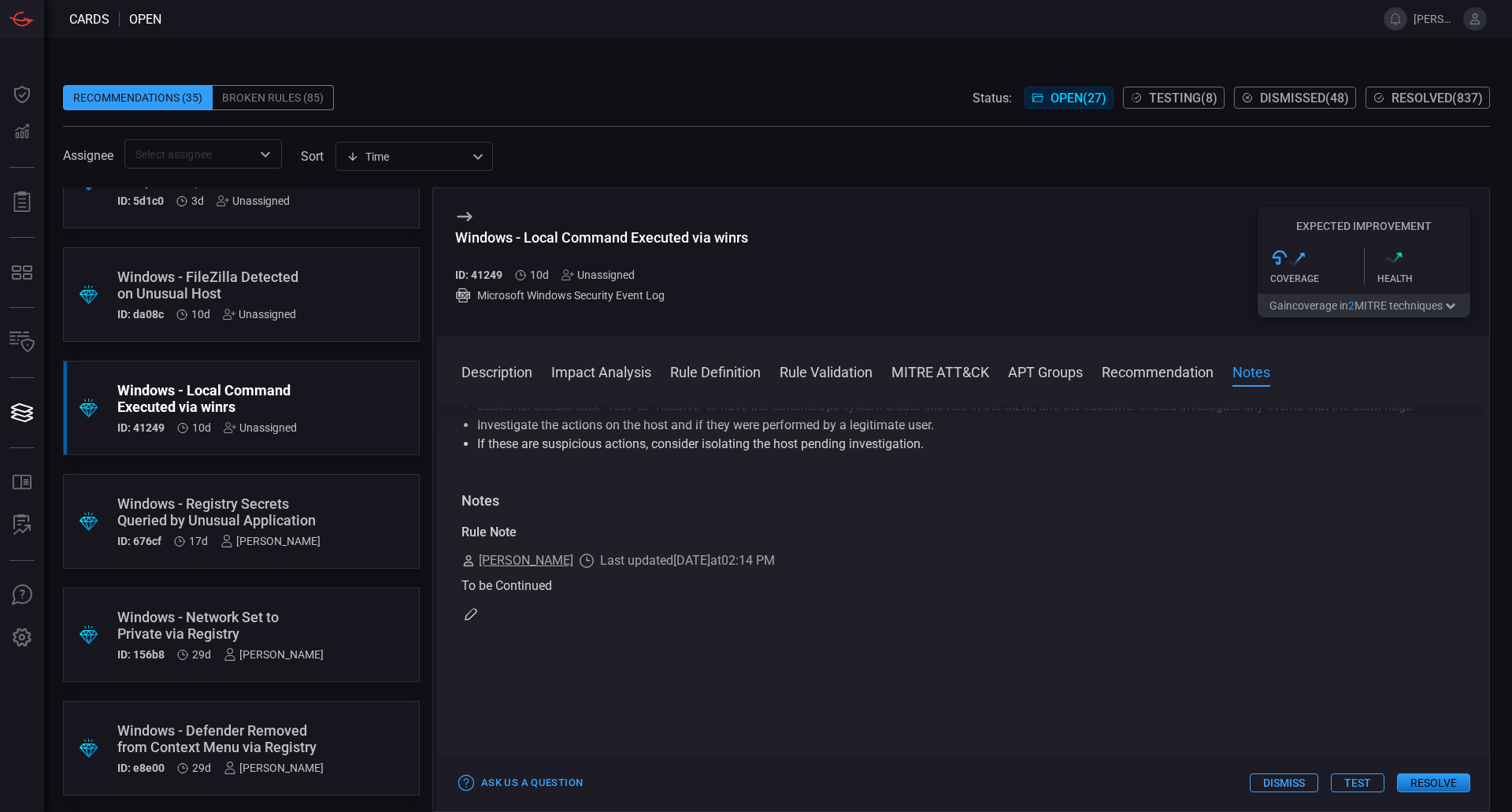
click at [285, 293] on div "Windows - FileZilla Detected on Unusual Host" at bounding box center [212, 285] width 189 height 33
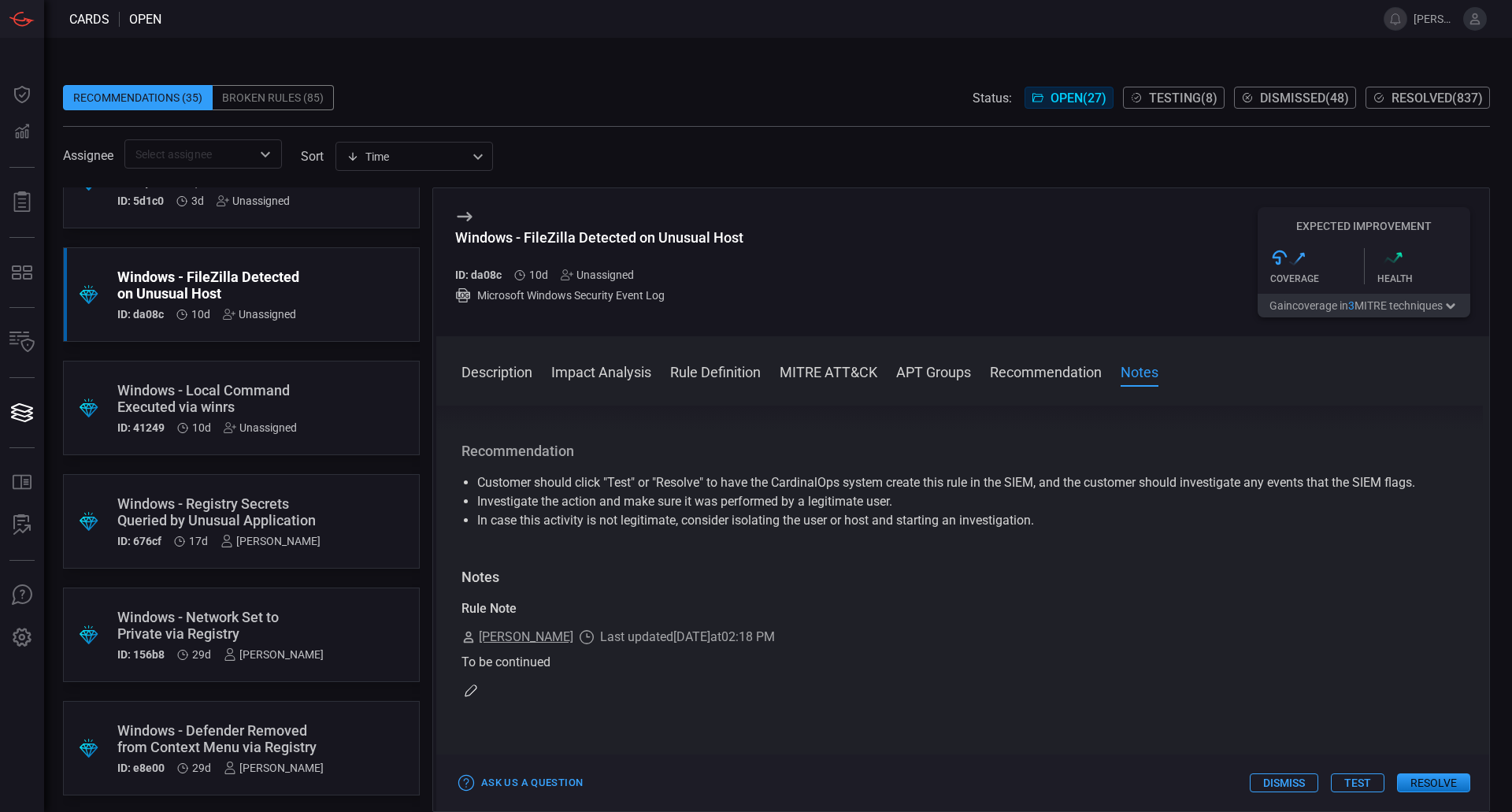
scroll to position [1889, 0]
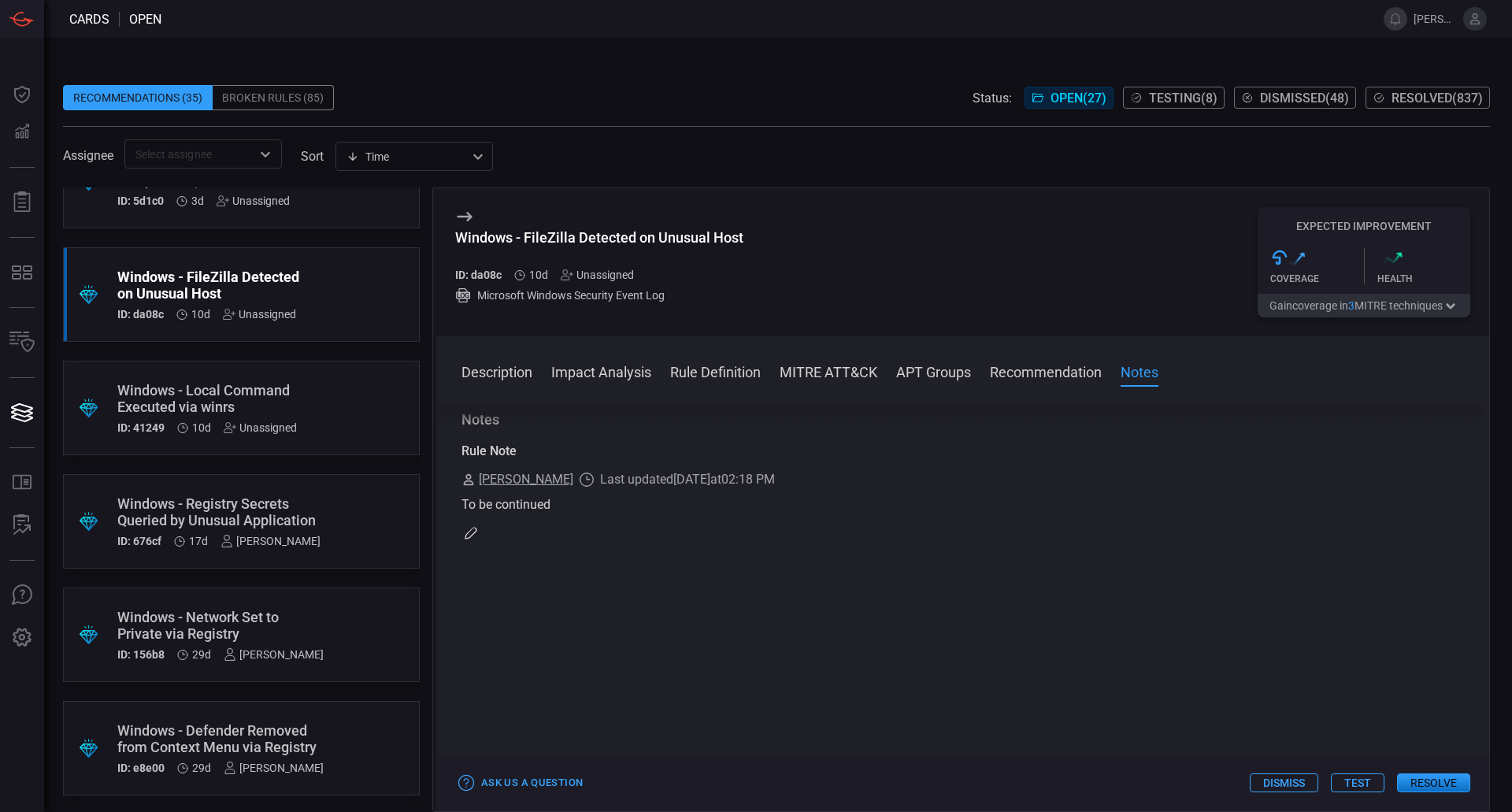
click at [320, 421] on div ".suggested_cards_icon{fill:url(#suggested_cards_icon);} Windows - Local Command…" at bounding box center [241, 407] width 357 height 94
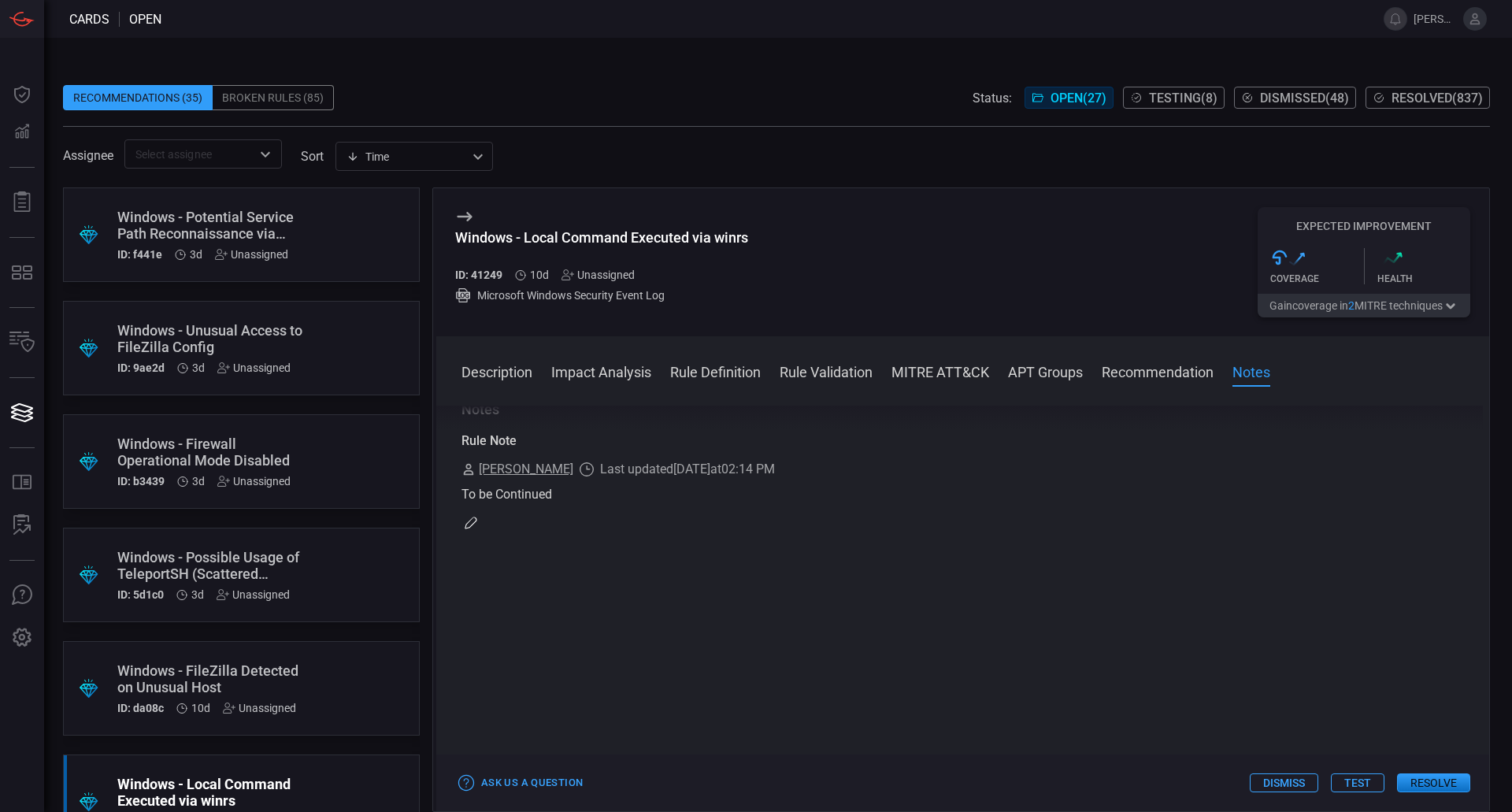
click at [340, 679] on div ".suggested_cards_icon{fill:url(#suggested_cards_icon);} Windows - FileZilla Det…" at bounding box center [241, 688] width 357 height 94
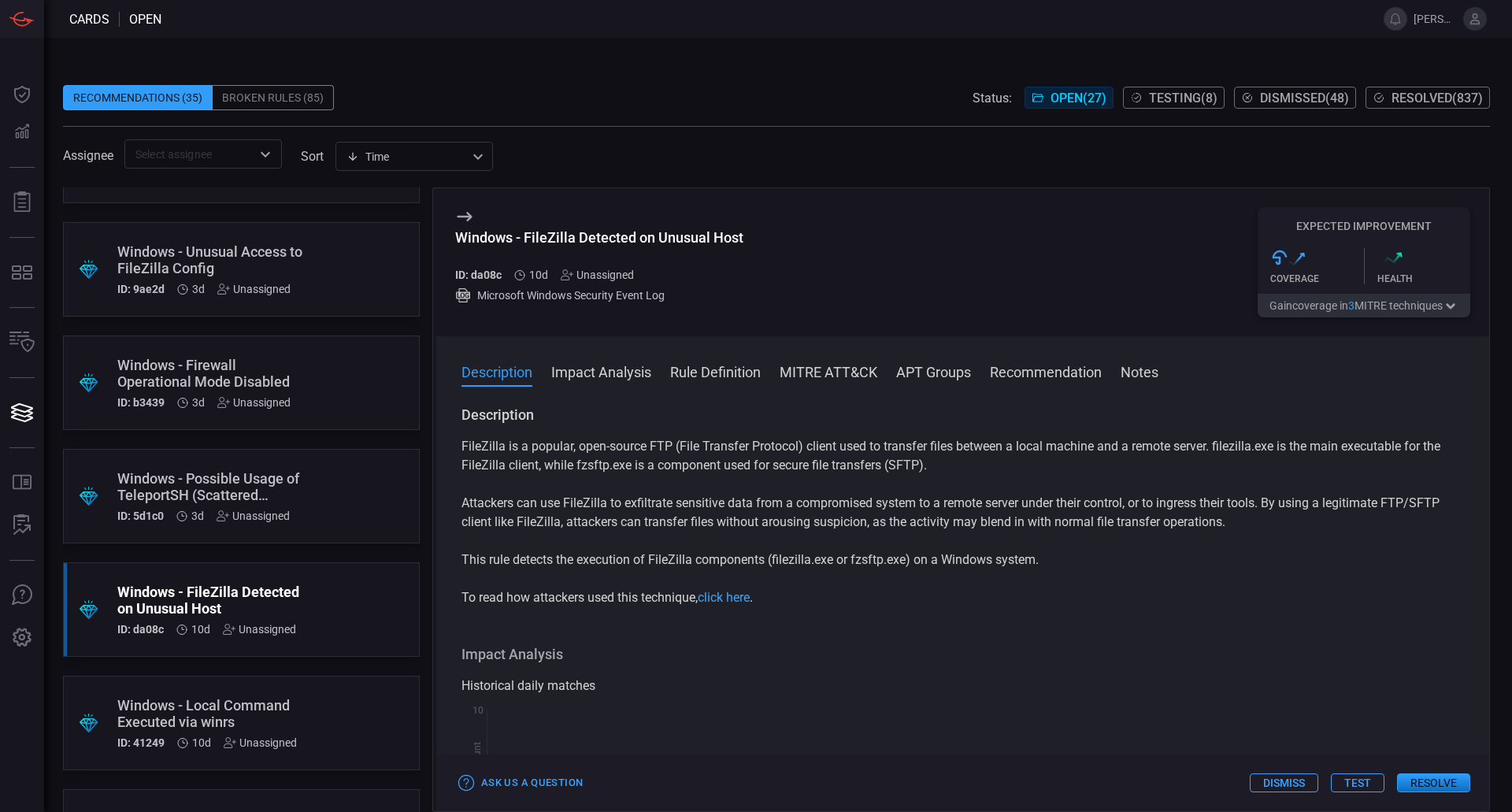
scroll to position [236, 0]
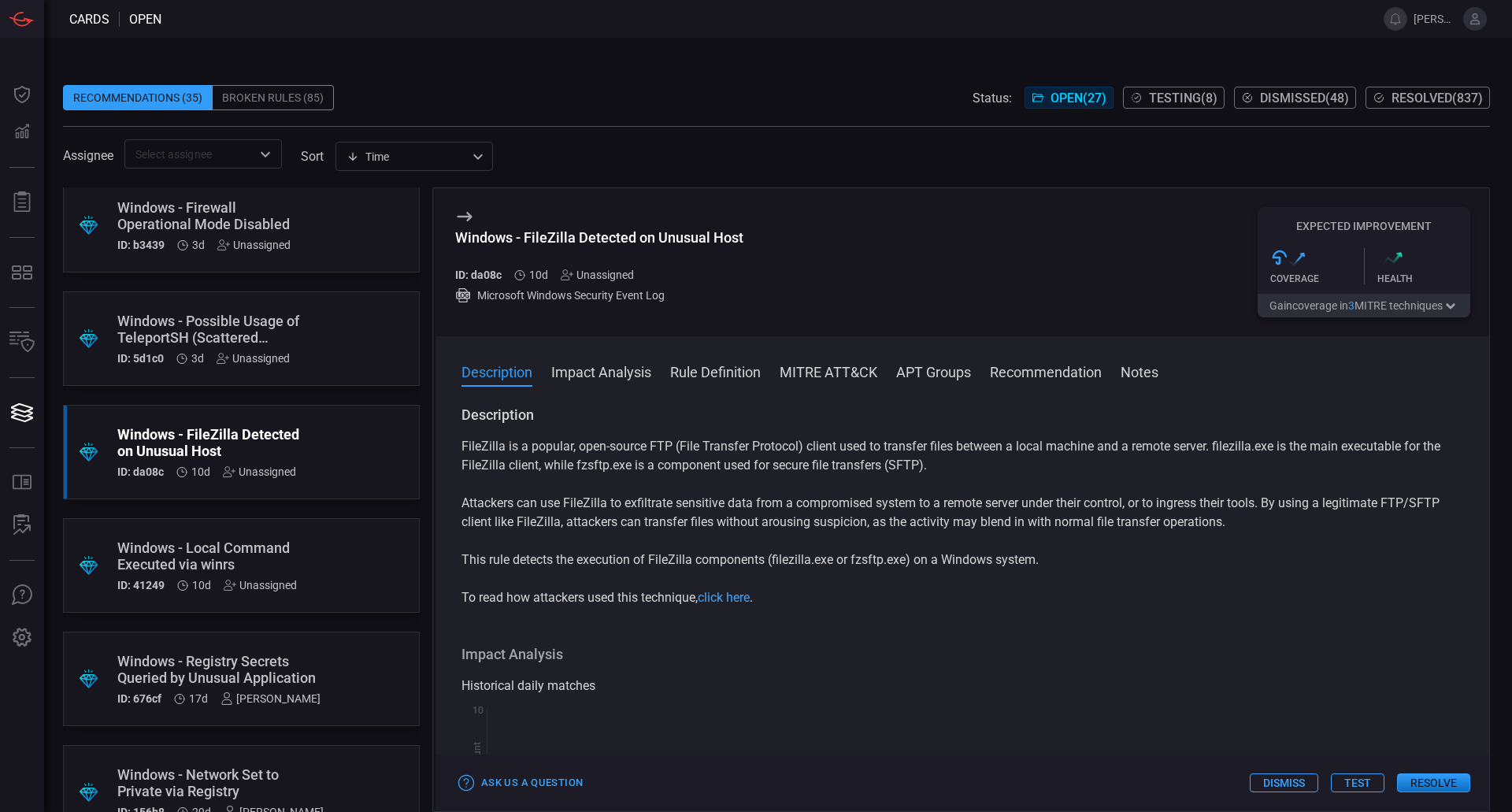
click at [299, 558] on div ".suggested_cards_icon{fill:url(#suggested_cards_icon);} Windows - Local Command…" at bounding box center [241, 564] width 357 height 94
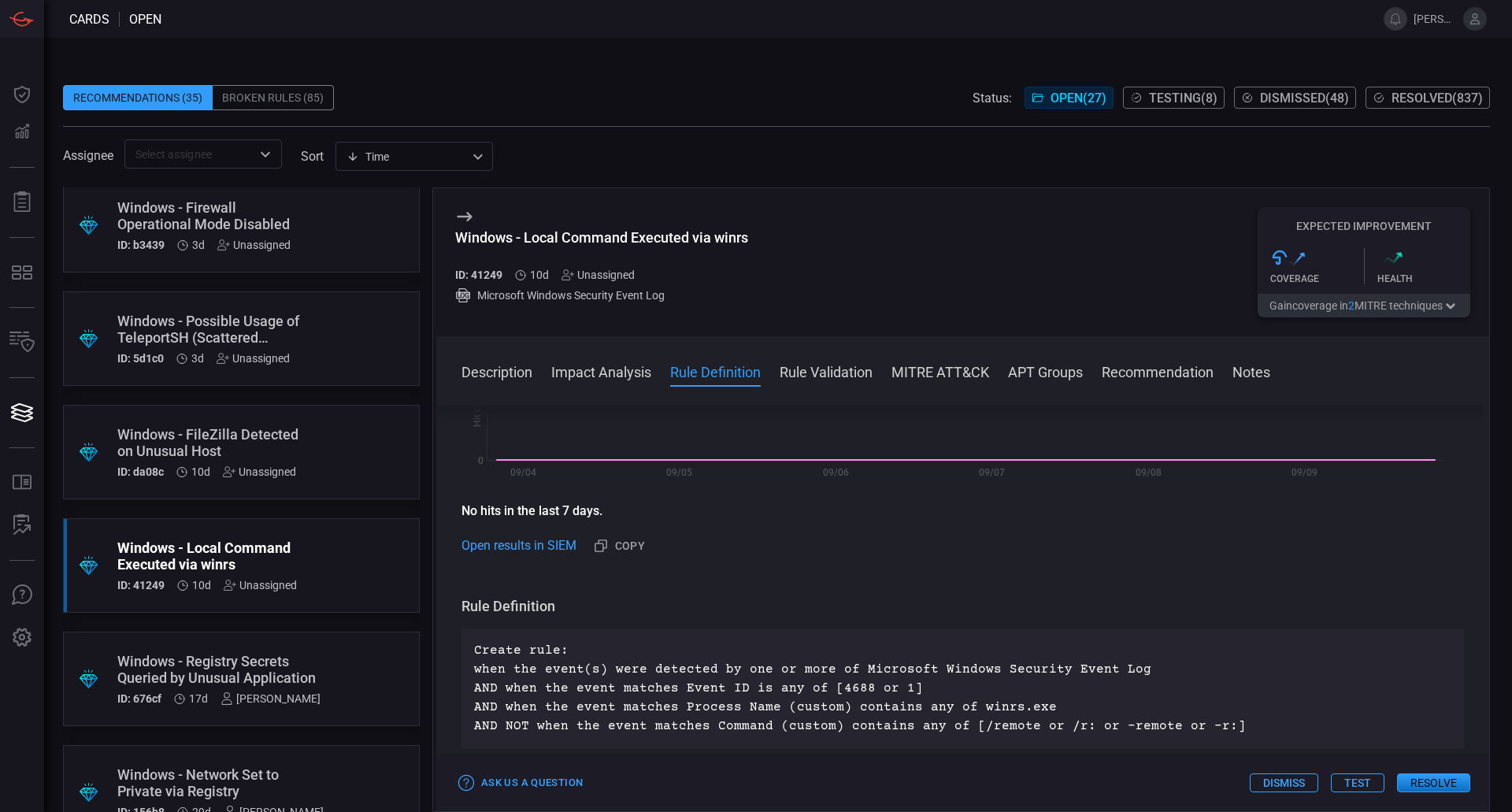
scroll to position [315, 0]
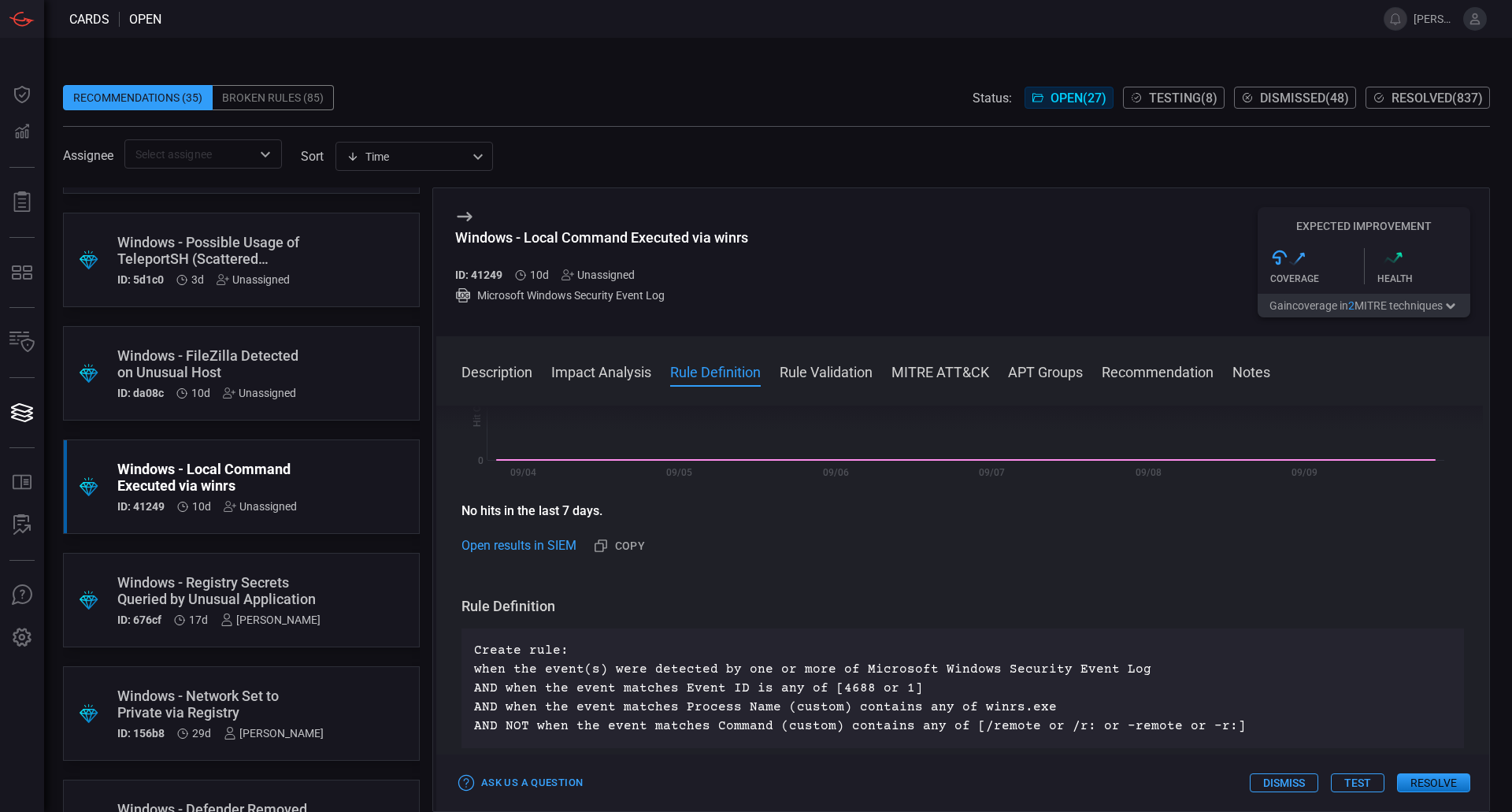
click at [286, 594] on div "Windows - Registry Secrets Queried by Unusual Application" at bounding box center [219, 591] width 203 height 33
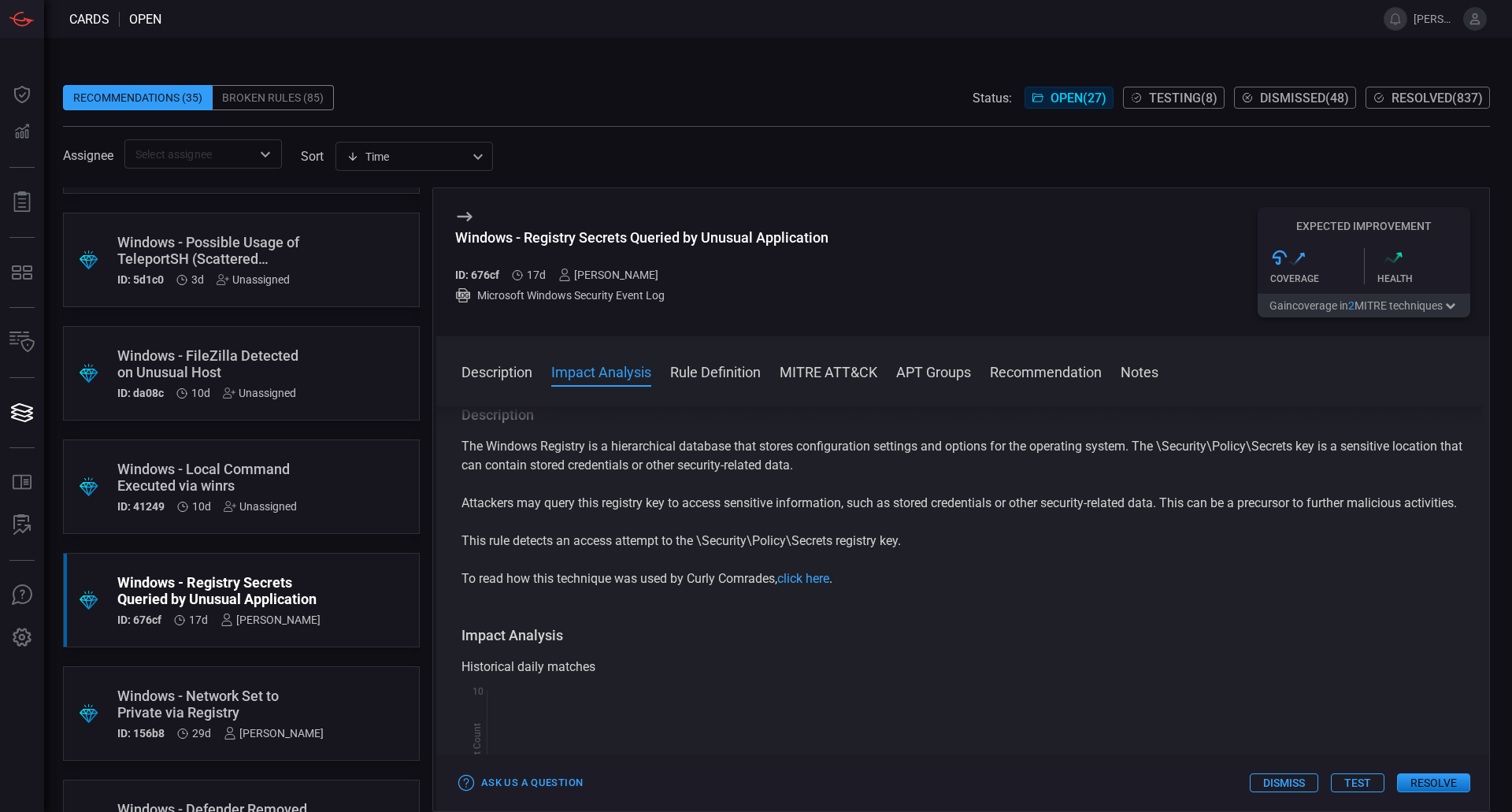
scroll to position [236, 0]
